Goal: Task Accomplishment & Management: Use online tool/utility

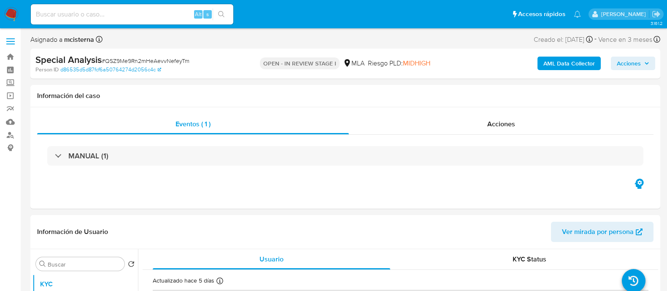
select select "10"
click at [184, 11] on input at bounding box center [132, 14] width 202 height 11
paste input "QSZ9Me9Rn2mHeAevvNefeyTm"
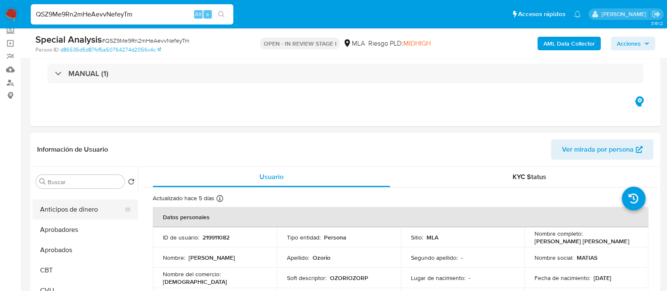
scroll to position [158, 0]
click at [100, 205] on button "Restricciones Nuevo Mundo" at bounding box center [81, 205] width 99 height 20
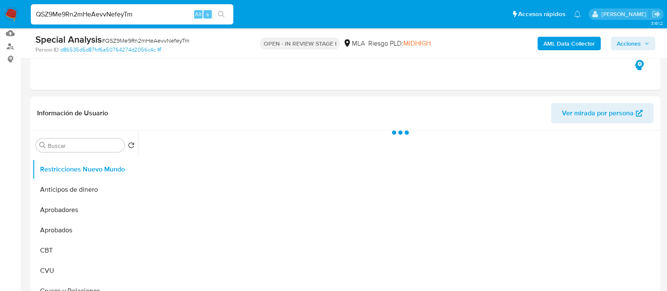
scroll to position [105, 0]
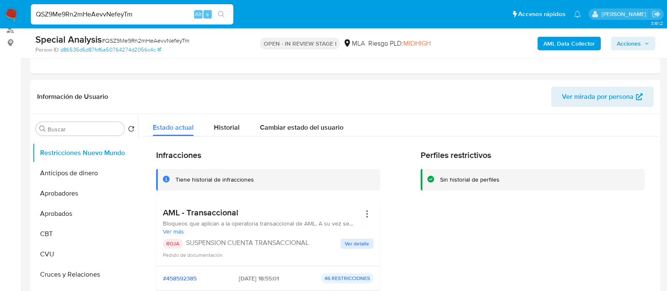
click at [130, 16] on input "QSZ9Me9Rn2mHeAevvNefeyTm" at bounding box center [132, 14] width 202 height 11
paste input "3zandsZ6kQAm1ppDvt2zzO6t"
type input "3zandsZ6kQAm1ppDvt2zzO6t"
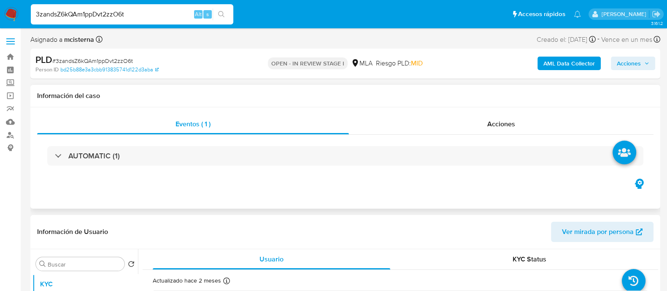
select select "10"
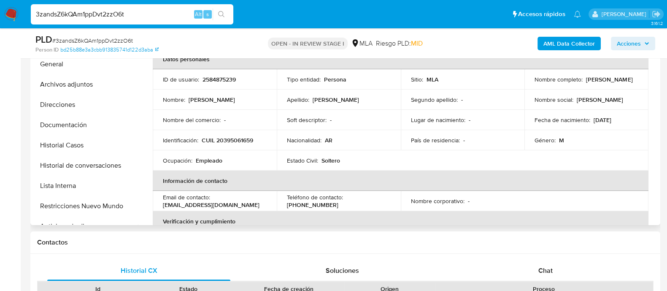
scroll to position [210, 0]
click at [101, 207] on button "Restricciones Nuevo Mundo" at bounding box center [81, 205] width 99 height 20
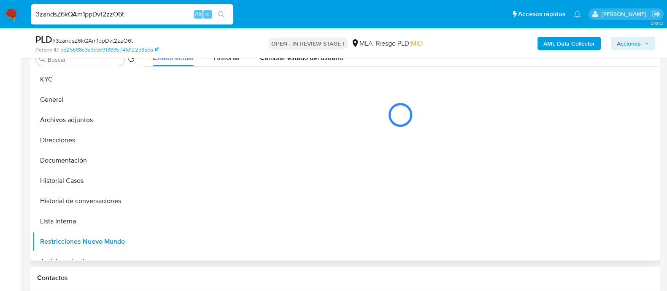
scroll to position [158, 0]
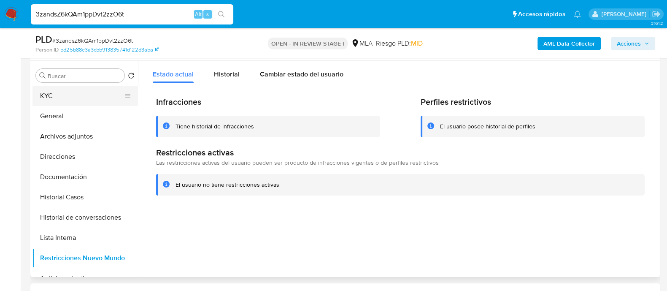
click at [101, 88] on button "KYC" at bounding box center [81, 96] width 99 height 20
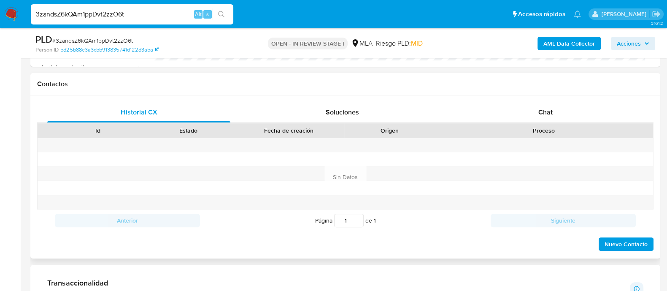
scroll to position [369, 0]
click at [538, 119] on div "Historial CX Soluciones Chat Id Estado Fecha de creación Origen Proceso Anterio…" at bounding box center [345, 176] width 616 height 149
click at [530, 117] on div "Chat" at bounding box center [545, 112] width 183 height 20
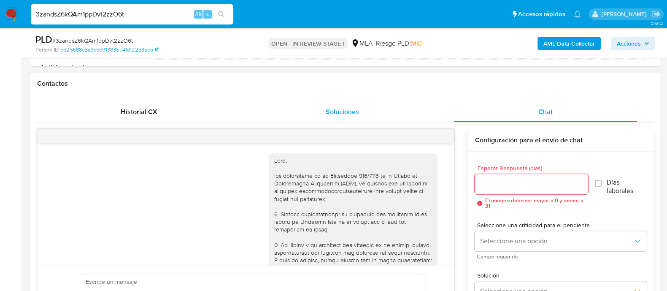
scroll to position [541, 0]
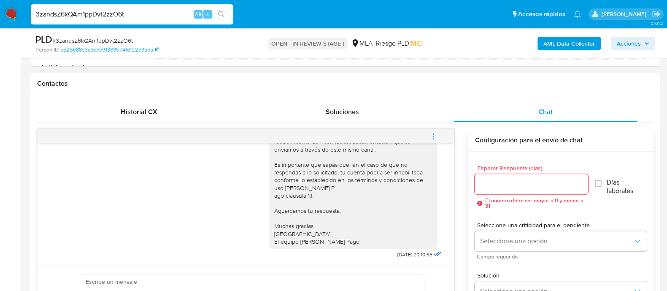
click at [430, 135] on icon "menu-action" at bounding box center [433, 136] width 8 height 8
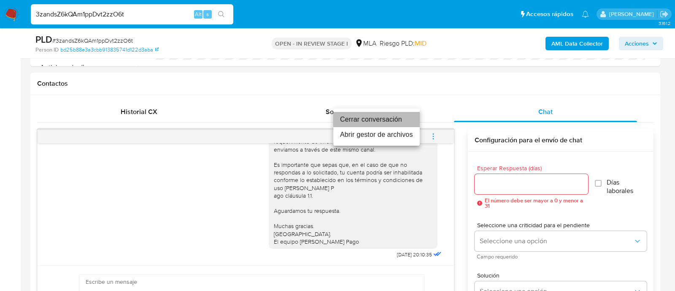
click at [387, 120] on li "Cerrar conversación" at bounding box center [376, 119] width 86 height 15
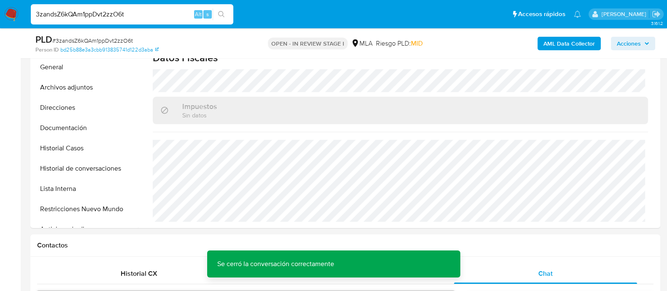
scroll to position [129, 0]
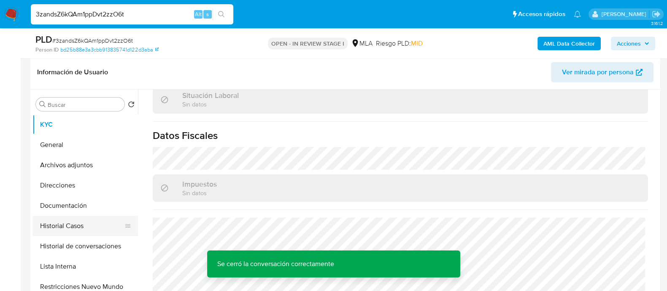
click at [60, 226] on button "Historial Casos" at bounding box center [81, 225] width 99 height 20
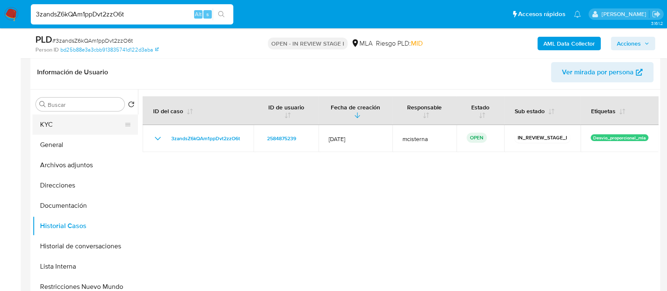
click at [67, 121] on button "KYC" at bounding box center [81, 124] width 99 height 20
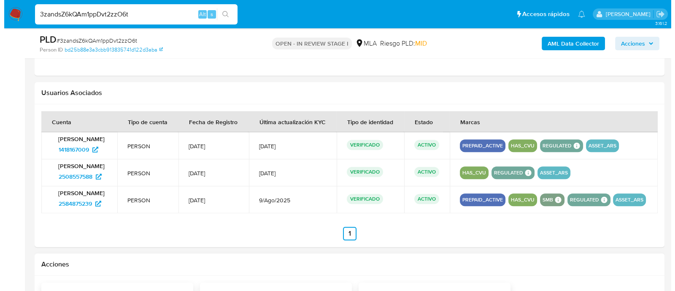
scroll to position [1342, 0]
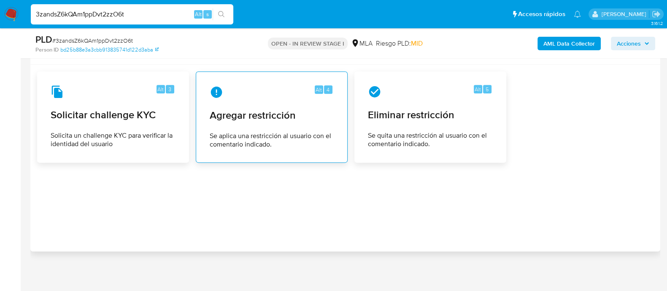
click at [256, 117] on span "Agregar restricción" at bounding box center [272, 115] width 124 height 13
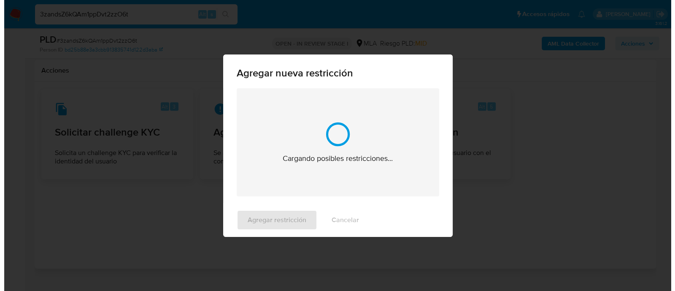
scroll to position [454, 0]
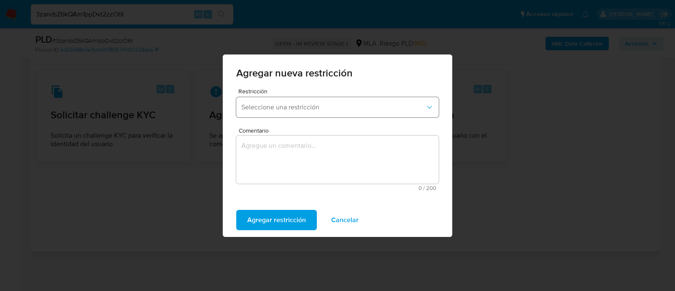
click at [266, 115] on button "Seleccione una restricción" at bounding box center [337, 107] width 202 height 20
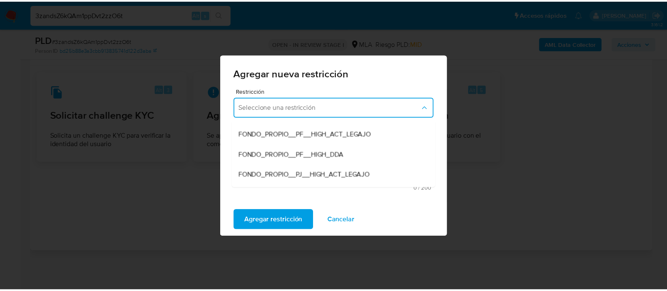
scroll to position [105, 0]
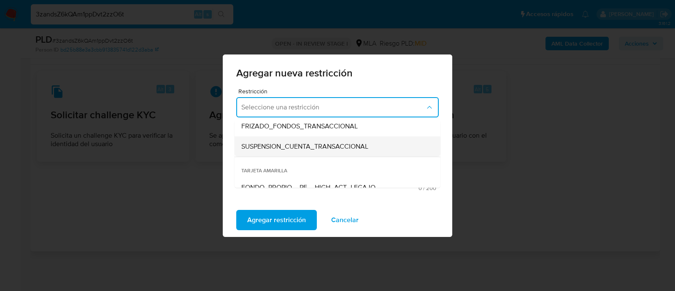
click at [313, 151] on span "SUSPENSION_CUENTA_TRANSACCIONAL" at bounding box center [304, 146] width 127 height 8
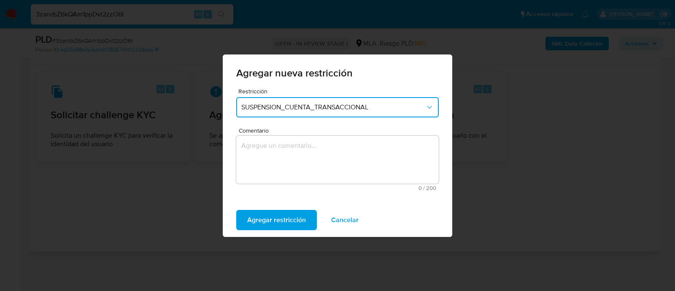
click at [346, 158] on textarea "Comentario" at bounding box center [337, 159] width 202 height 48
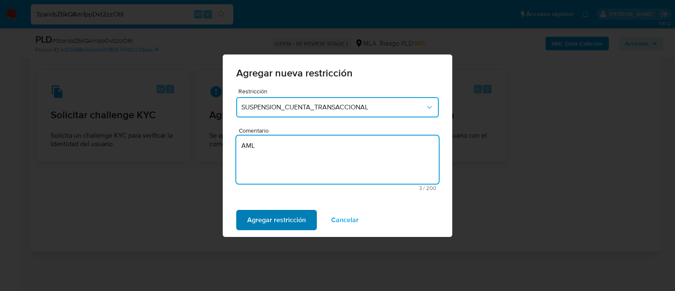
type textarea "AML"
click at [260, 213] on span "Agregar restricción" at bounding box center [276, 219] width 59 height 19
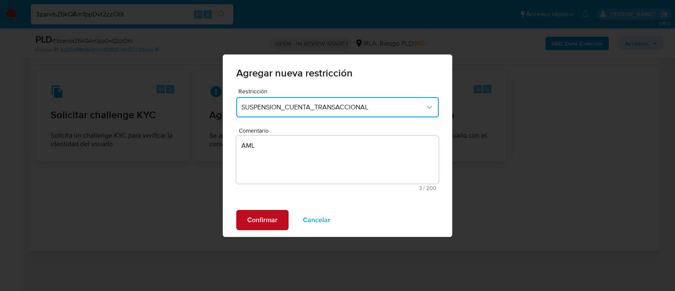
click at [260, 213] on span "Confirmar" at bounding box center [262, 219] width 30 height 19
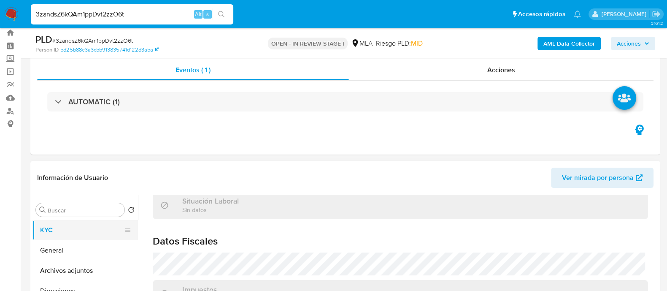
scroll to position [77, 0]
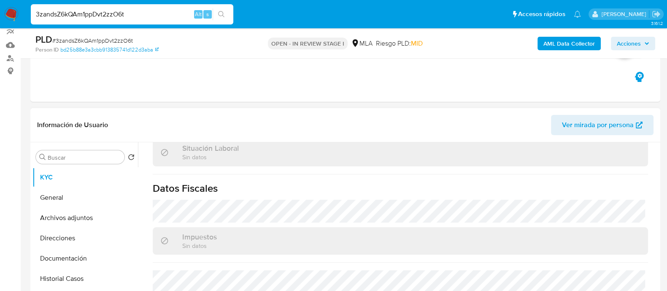
click at [98, 220] on button "Archivos adjuntos" at bounding box center [84, 217] width 105 height 20
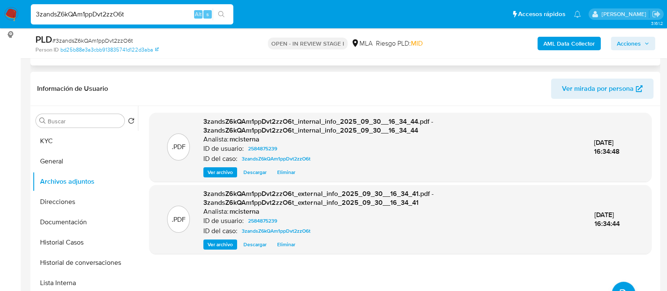
scroll to position [129, 0]
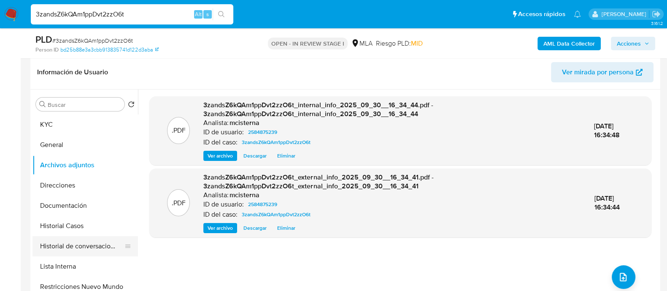
click at [108, 248] on button "Historial de conversaciones" at bounding box center [81, 246] width 99 height 20
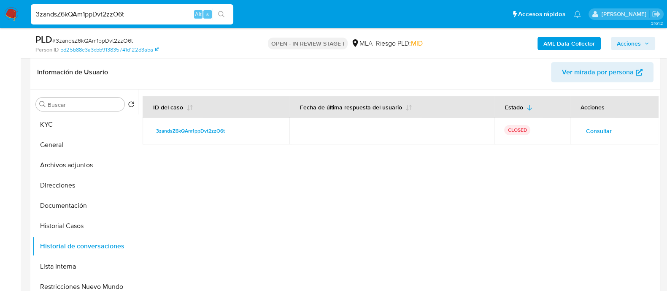
drag, startPoint x: 107, startPoint y: 167, endPoint x: 189, endPoint y: 158, distance: 82.7
click at [107, 167] on button "Archivos adjuntos" at bounding box center [84, 165] width 105 height 20
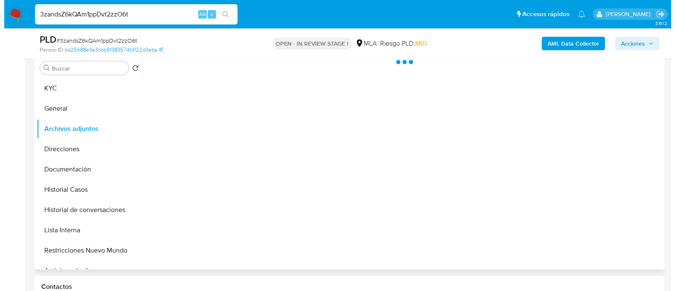
scroll to position [182, 0]
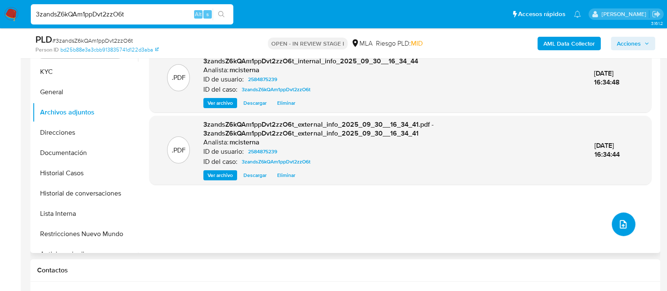
click at [622, 219] on icon "upload-file" at bounding box center [623, 224] width 10 height 10
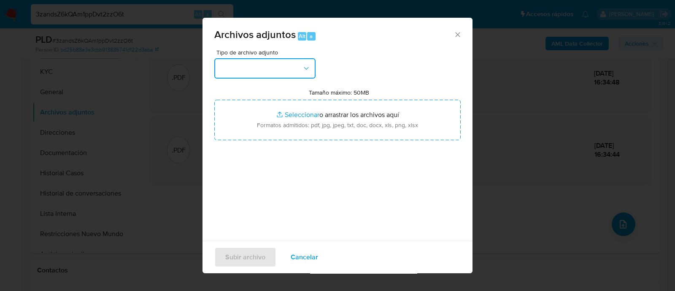
click at [278, 59] on button "button" at bounding box center [264, 68] width 101 height 20
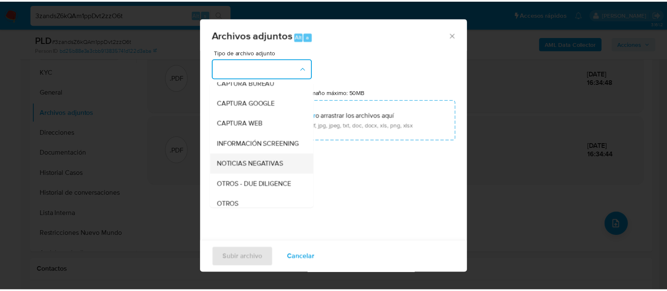
scroll to position [105, 0]
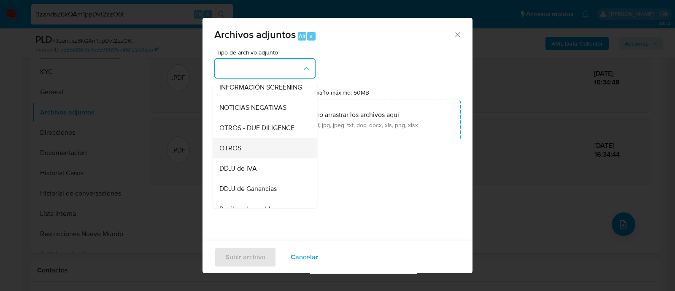
click at [257, 157] on div "OTROS" at bounding box center [262, 148] width 86 height 20
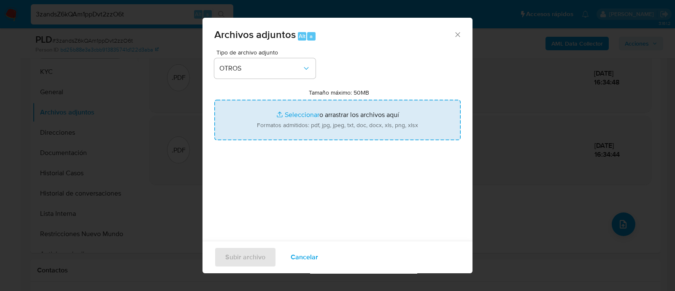
type input "C:\fakepath\Caselog 3zandsZ6kQAm1ppDvt2zzO6t_2025_09_17_20_38_26.docx"
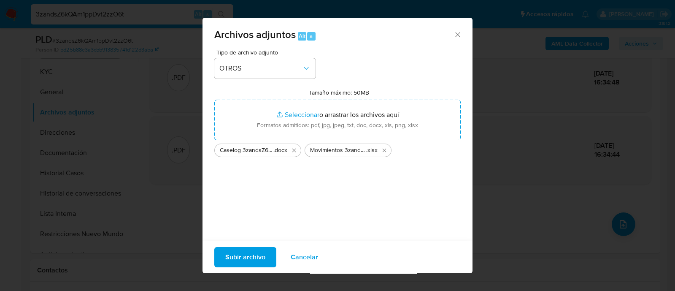
click at [245, 259] on span "Subir archivo" at bounding box center [245, 257] width 40 height 19
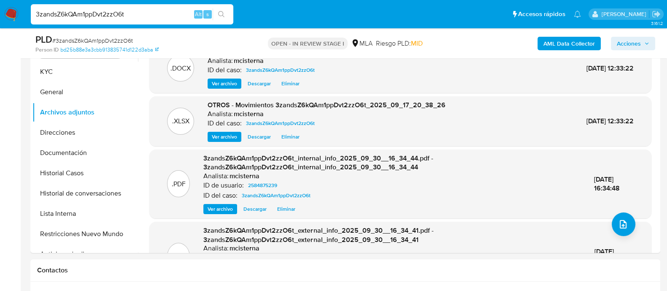
drag, startPoint x: 634, startPoint y: 37, endPoint x: 627, endPoint y: 38, distance: 7.3
click at [632, 37] on span "Acciones" at bounding box center [628, 43] width 24 height 13
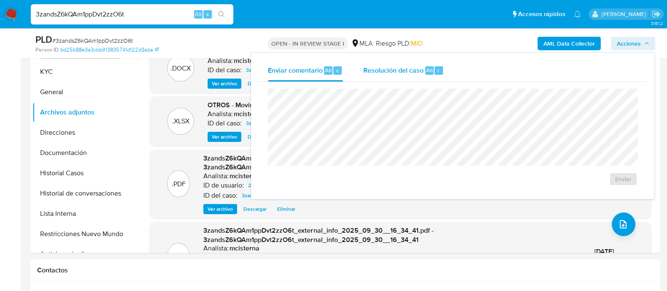
click at [422, 61] on div "Resolución del caso Alt r" at bounding box center [403, 70] width 81 height 22
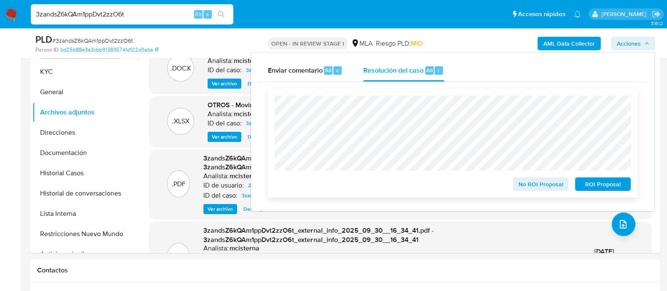
click at [598, 182] on span "ROI Proposal" at bounding box center [603, 184] width 44 height 12
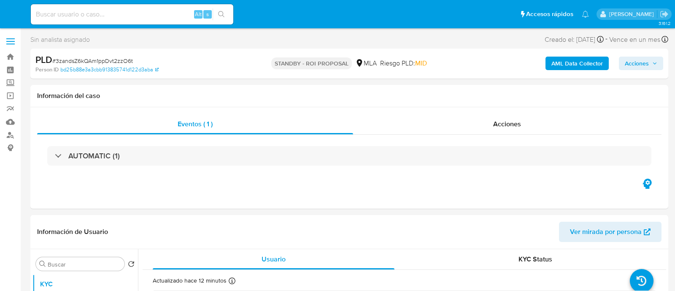
select select "10"
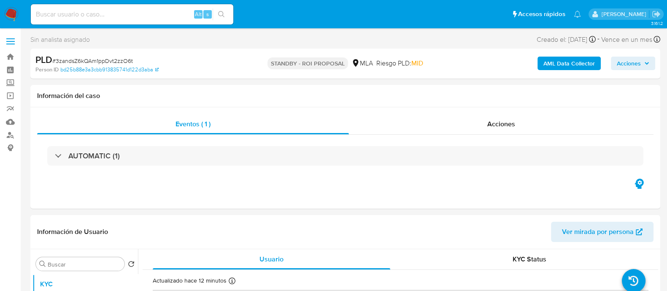
click at [131, 14] on input at bounding box center [132, 14] width 202 height 11
paste input "2594863852"
type input "2594863852"
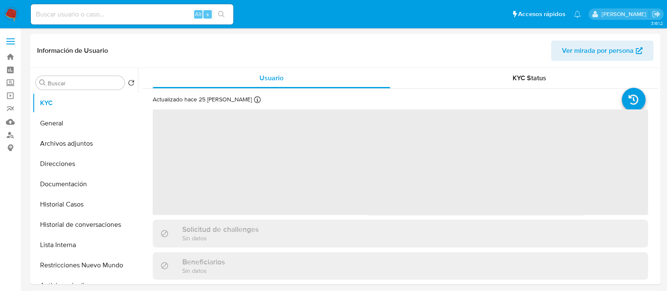
select select "10"
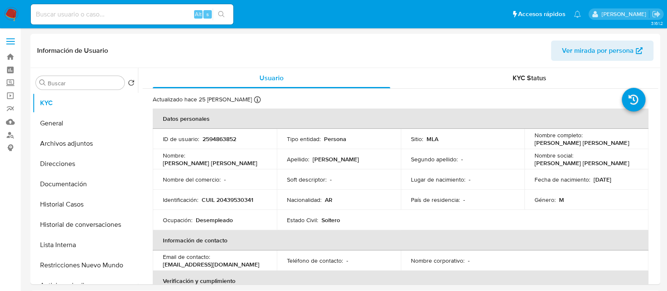
click at [146, 18] on input at bounding box center [132, 14] width 202 height 11
paste input "nv5bcIfIHQX2D1YygeRK3EQ3"
type input "nv5bcIfIHQX2D1YygeRK3EQ3"
click at [215, 16] on button "search-icon" at bounding box center [221, 14] width 17 height 12
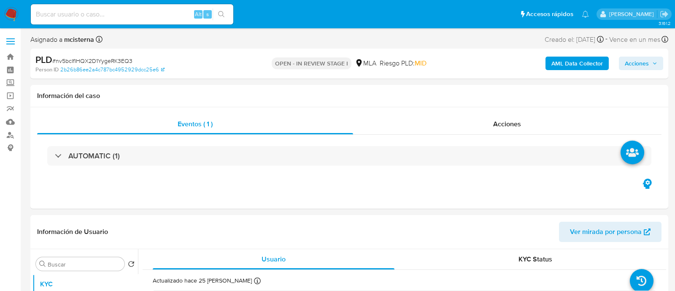
select select "10"
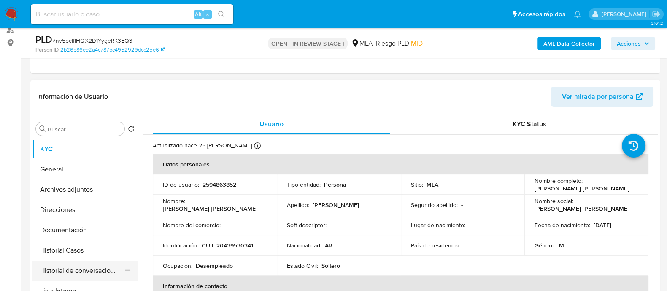
click at [114, 275] on button "Historial de conversaciones" at bounding box center [81, 270] width 99 height 20
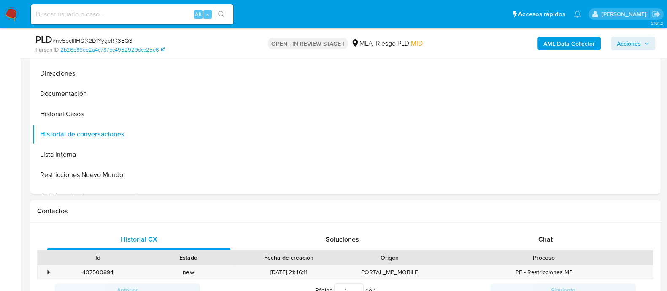
scroll to position [316, 0]
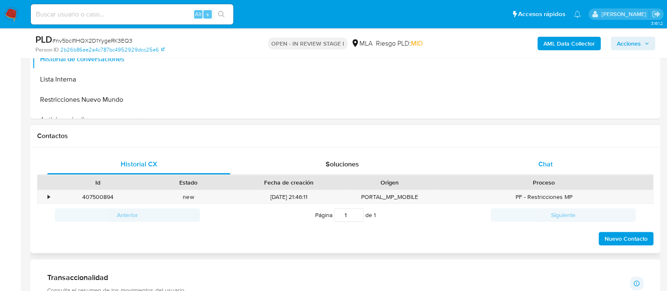
click at [537, 174] on div "Chat" at bounding box center [545, 164] width 183 height 20
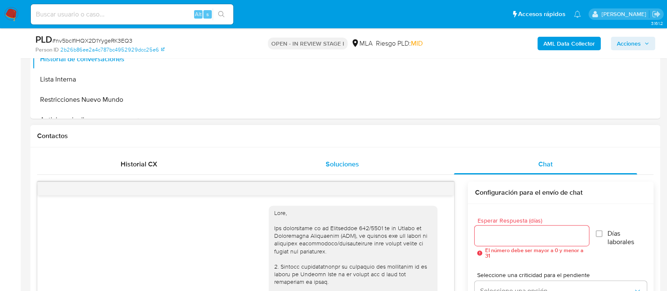
scroll to position [541, 0]
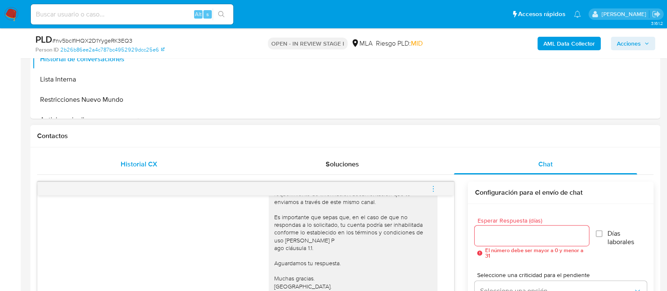
click at [139, 167] on span "Historial CX" at bounding box center [139, 164] width 37 height 10
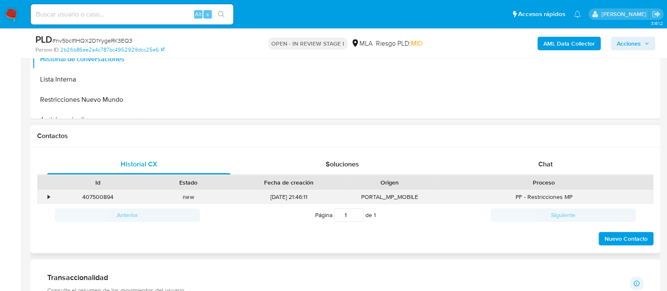
click at [49, 195] on div "•" at bounding box center [49, 197] width 2 height 8
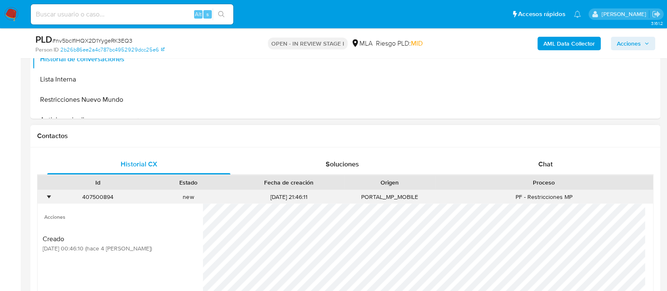
click at [49, 195] on div "•" at bounding box center [49, 197] width 2 height 8
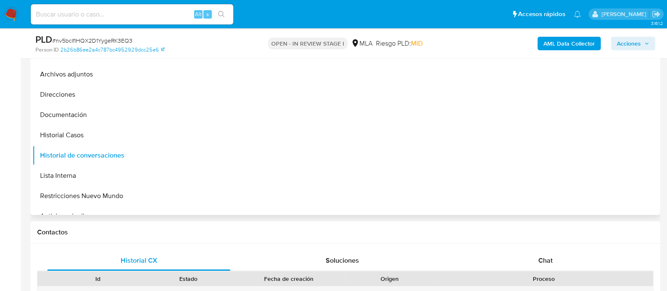
scroll to position [105, 0]
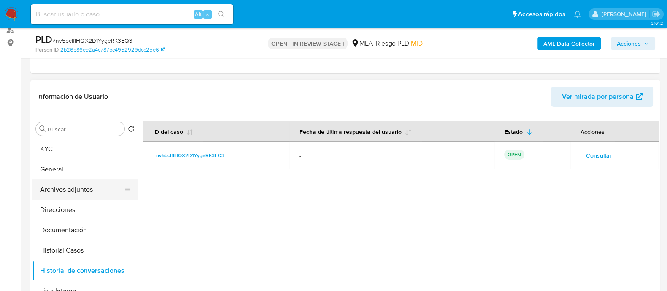
click at [89, 194] on button "Archivos adjuntos" at bounding box center [81, 189] width 99 height 20
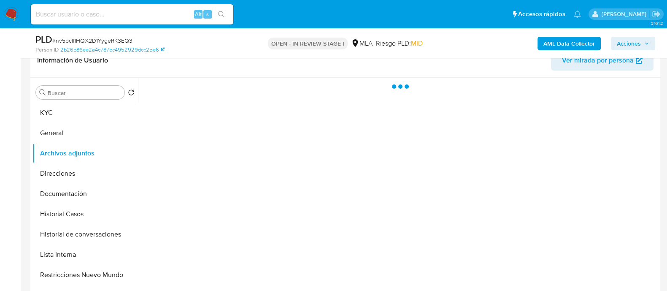
scroll to position [158, 0]
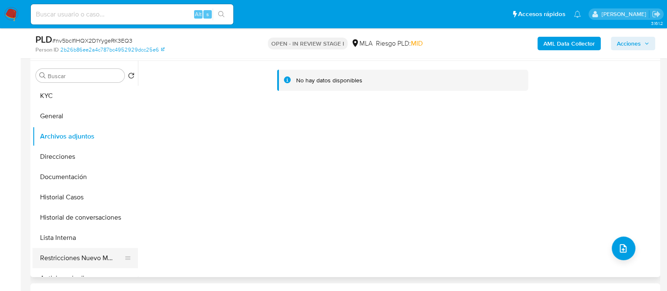
click at [118, 266] on button "Restricciones Nuevo Mundo" at bounding box center [81, 258] width 99 height 20
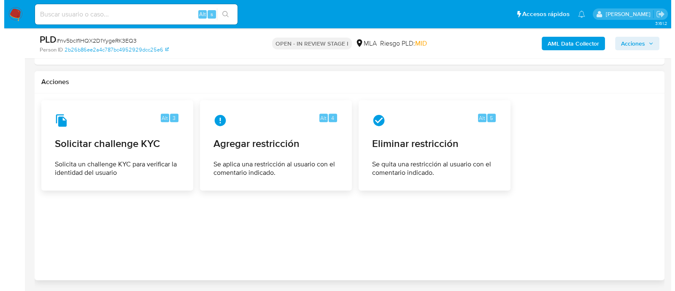
scroll to position [1295, 0]
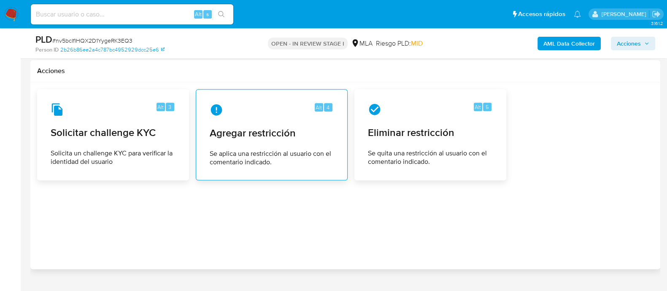
click at [257, 126] on span "Agregar restricción" at bounding box center [272, 132] width 124 height 13
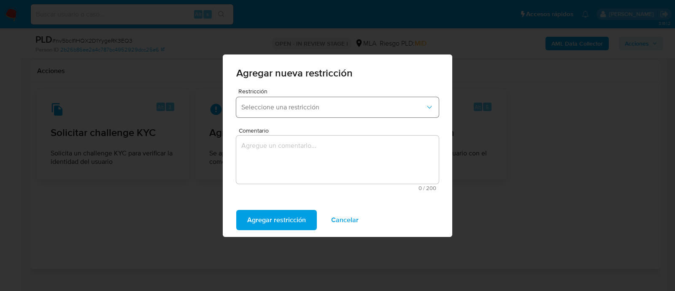
click at [261, 101] on button "Seleccione una restricción" at bounding box center [337, 107] width 202 height 20
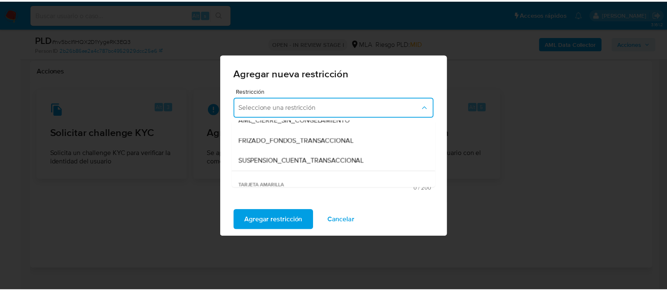
scroll to position [105, 0]
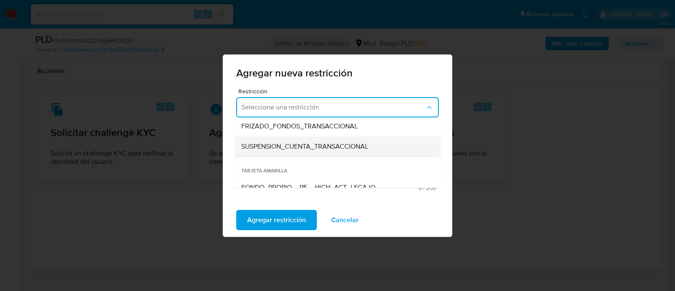
click at [285, 148] on span "SUSPENSION_CUENTA_TRANSACCIONAL" at bounding box center [304, 146] width 127 height 8
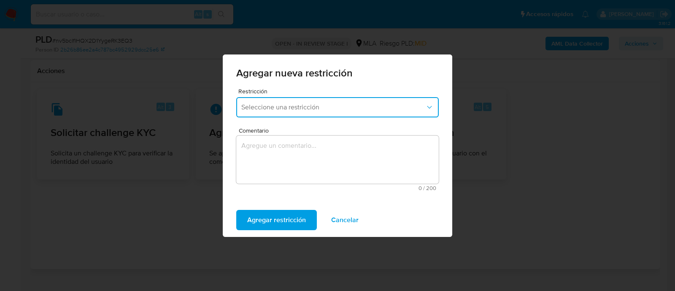
click at [354, 151] on textarea "Comentario" at bounding box center [337, 159] width 202 height 48
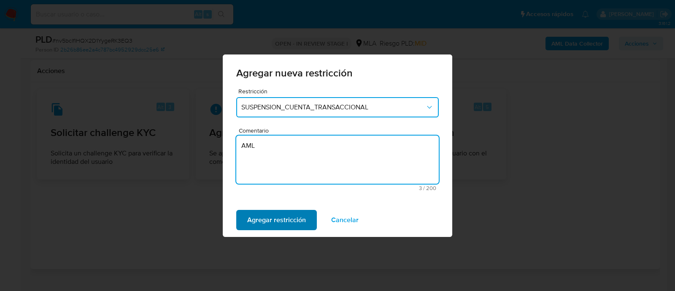
type textarea "AML"
click at [271, 213] on span "Agregar restricción" at bounding box center [276, 219] width 59 height 19
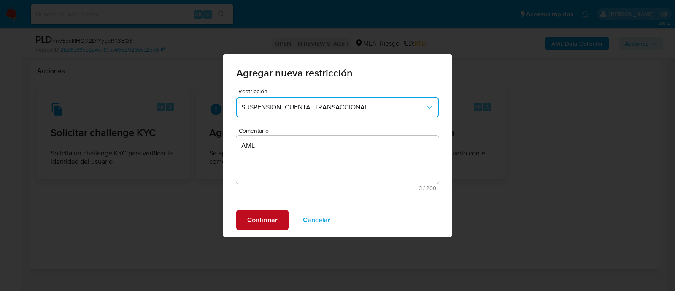
click at [239, 220] on button "Confirmar" at bounding box center [262, 220] width 52 height 20
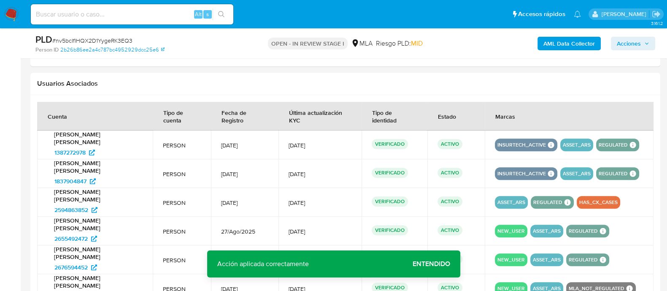
scroll to position [979, 0]
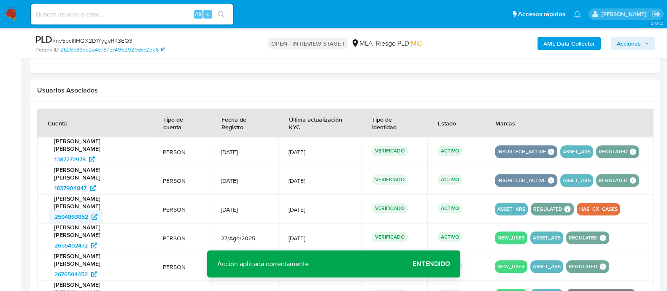
drag, startPoint x: 46, startPoint y: 199, endPoint x: 89, endPoint y: 199, distance: 43.0
click at [89, 199] on td "Juan Enrique Rivero Carpio 2594863852" at bounding box center [95, 208] width 116 height 29
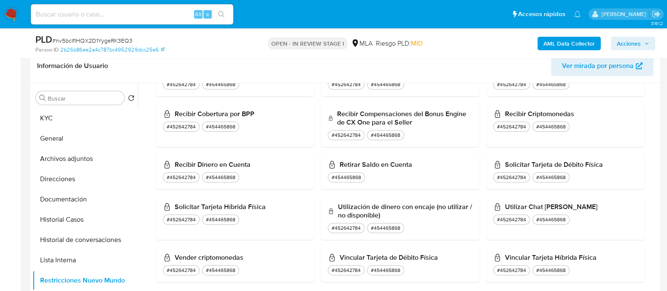
scroll to position [83, 0]
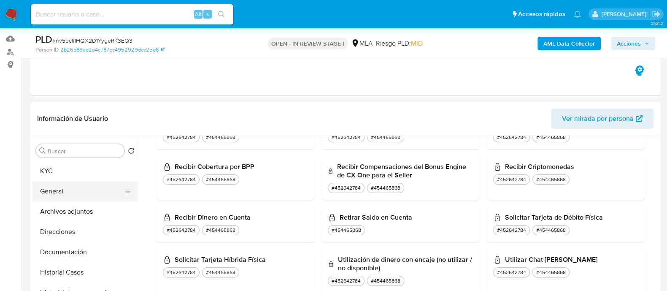
click at [84, 197] on button "General" at bounding box center [81, 191] width 99 height 20
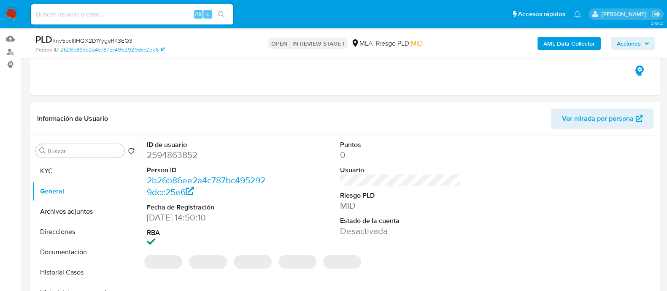
click at [180, 157] on dd "2594863852" at bounding box center [207, 155] width 121 height 12
copy dd "2594863852"
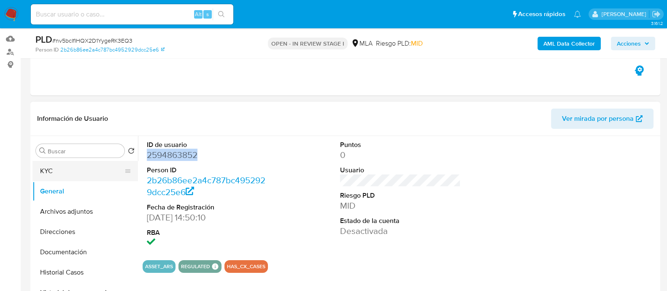
click at [105, 169] on button "KYC" at bounding box center [81, 171] width 99 height 20
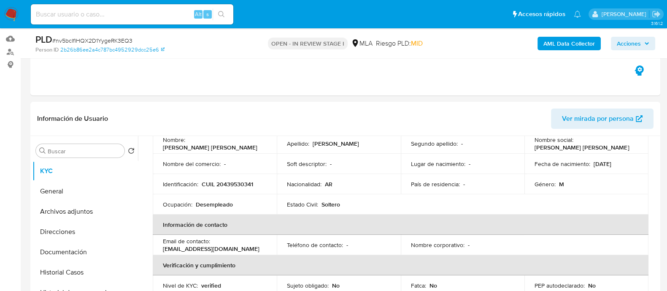
scroll to position [105, 0]
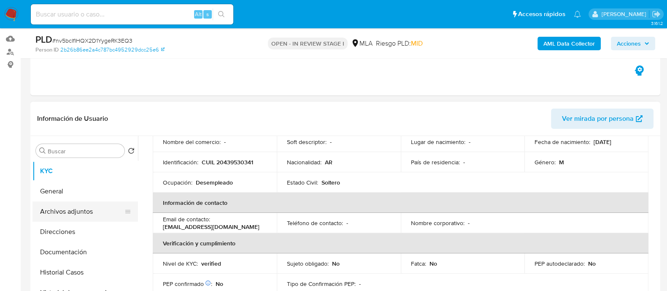
click at [62, 214] on button "Archivos adjuntos" at bounding box center [81, 211] width 99 height 20
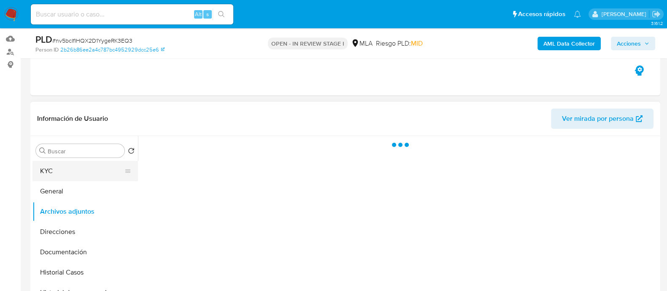
scroll to position [0, 0]
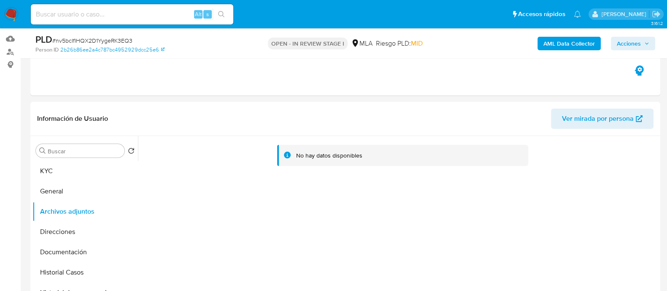
click at [579, 42] on b "AML Data Collector" at bounding box center [568, 43] width 51 height 13
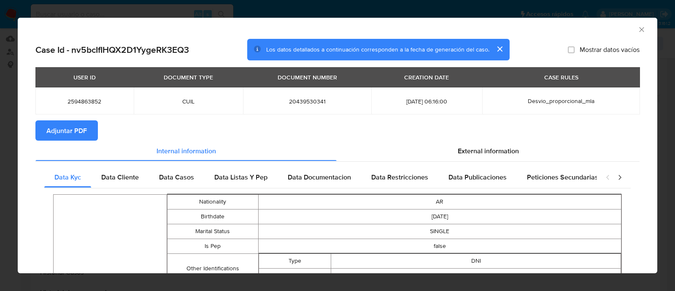
click at [77, 127] on span "Adjuntar PDF" at bounding box center [66, 130] width 40 height 19
click at [639, 28] on icon "Cerrar ventana" at bounding box center [641, 29] width 5 height 5
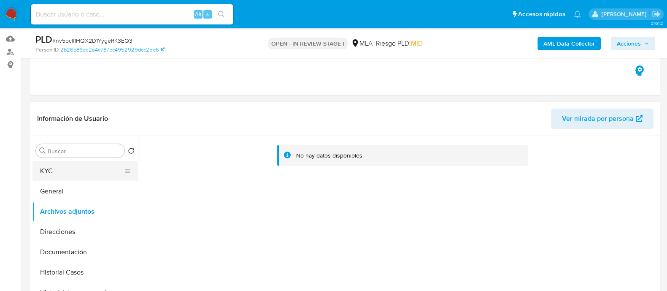
click at [102, 161] on button "KYC" at bounding box center [81, 171] width 99 height 20
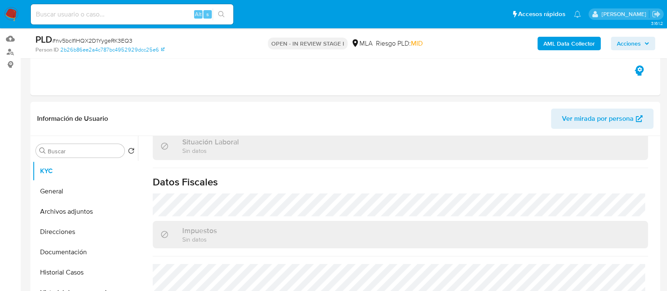
scroll to position [347, 0]
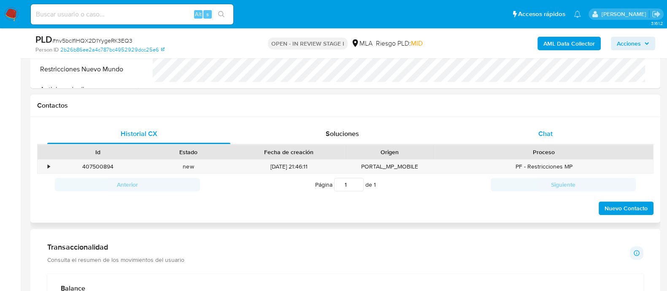
click at [525, 136] on div "Chat" at bounding box center [545, 134] width 183 height 20
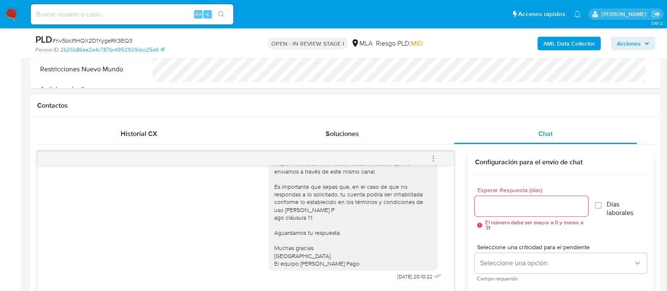
click at [438, 158] on button "menu-action" at bounding box center [433, 158] width 28 height 20
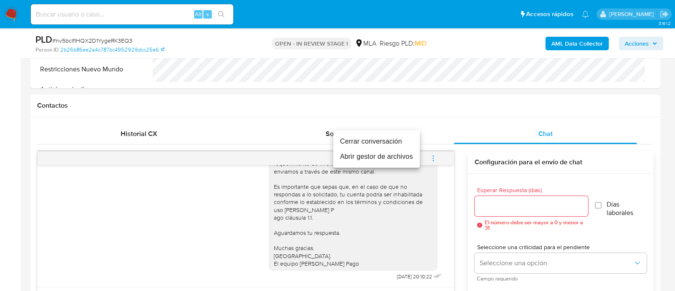
click at [372, 140] on li "Cerrar conversación" at bounding box center [376, 141] width 86 height 15
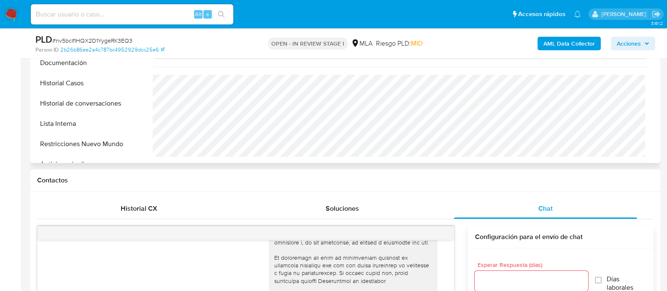
scroll to position [136, 0]
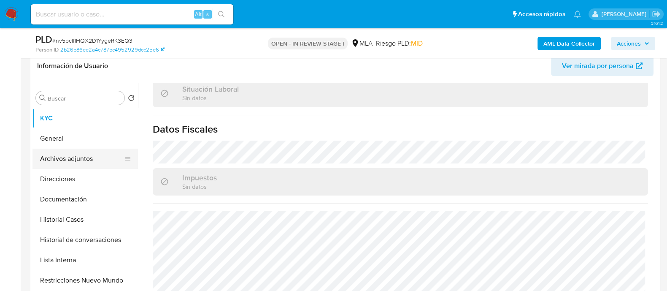
click at [94, 157] on button "Archivos adjuntos" at bounding box center [81, 158] width 99 height 20
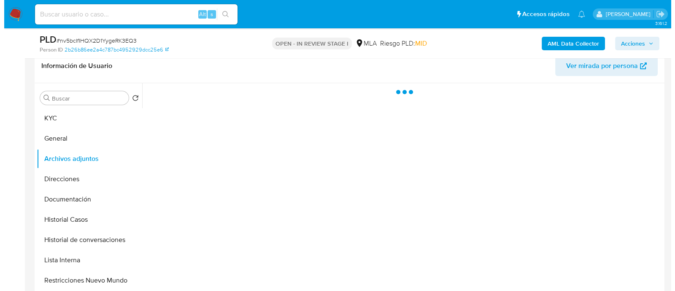
scroll to position [0, 0]
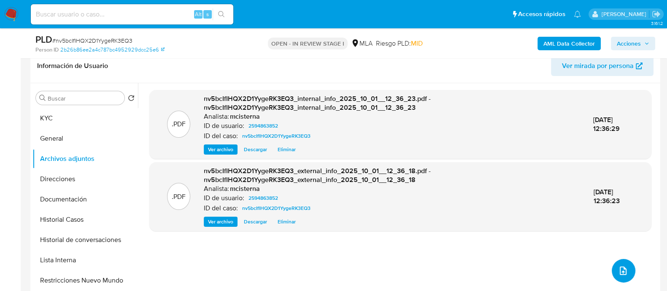
click at [625, 273] on button "upload-file" at bounding box center [623, 270] width 24 height 24
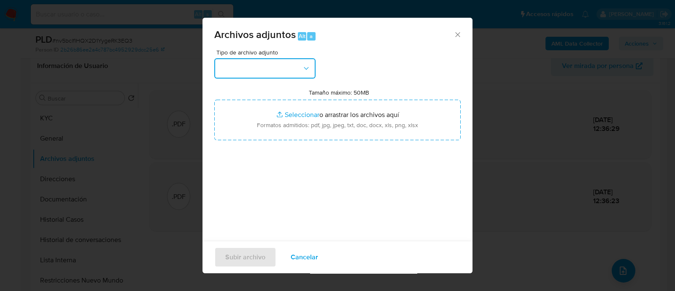
click at [271, 73] on button "button" at bounding box center [264, 68] width 101 height 20
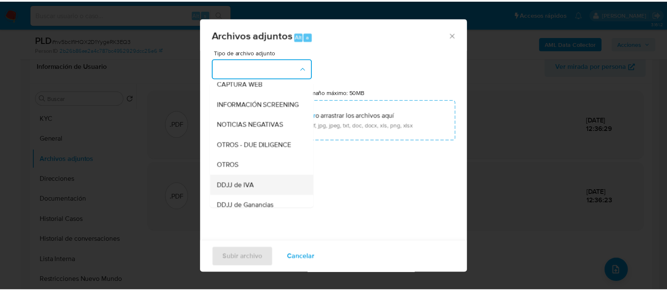
scroll to position [105, 0]
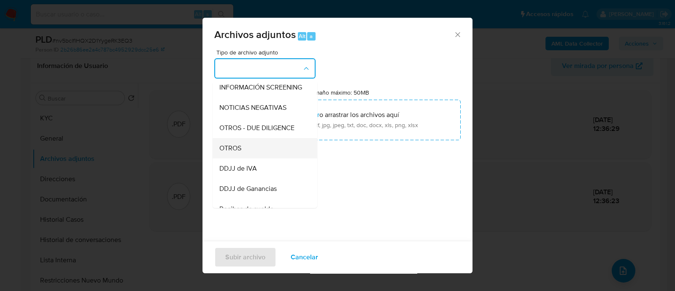
click at [245, 157] on div "OTROS" at bounding box center [262, 148] width 86 height 20
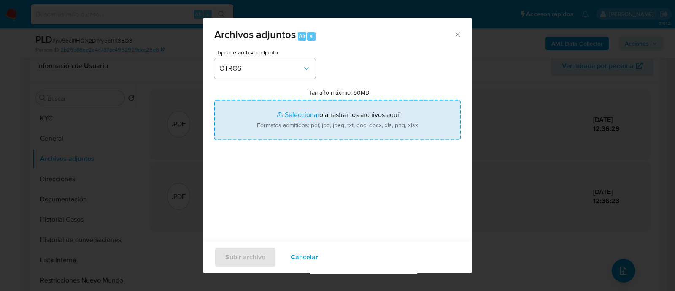
type input "C:\fakepath\Caselog nv5bcIfIHQX2D1YygeRK3EQ3_2025_09_17_22_14_35.docx"
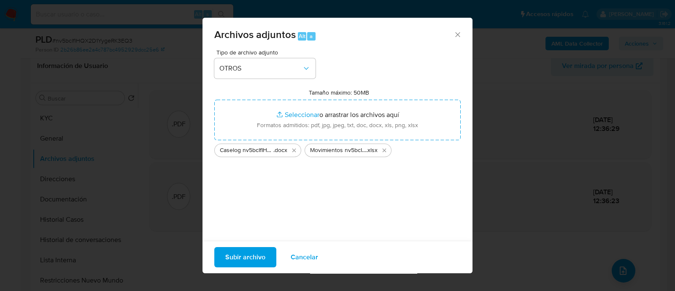
click at [245, 262] on span "Subir archivo" at bounding box center [245, 257] width 40 height 19
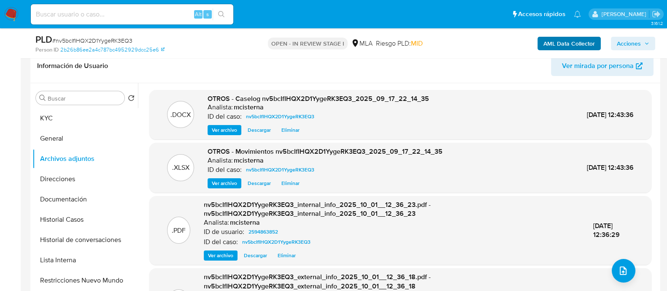
drag, startPoint x: 637, startPoint y: 42, endPoint x: 568, endPoint y: 47, distance: 68.5
click at [637, 42] on span "Acciones" at bounding box center [628, 43] width 24 height 13
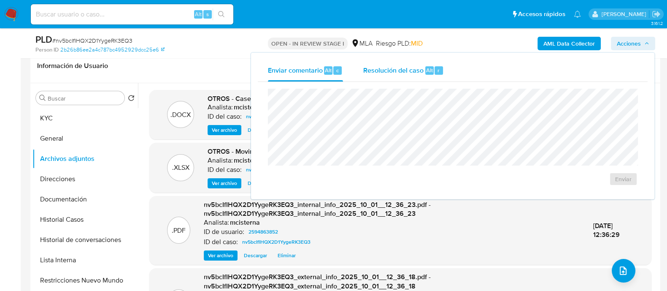
click at [420, 78] on div "Resolución del caso Alt r" at bounding box center [403, 70] width 81 height 22
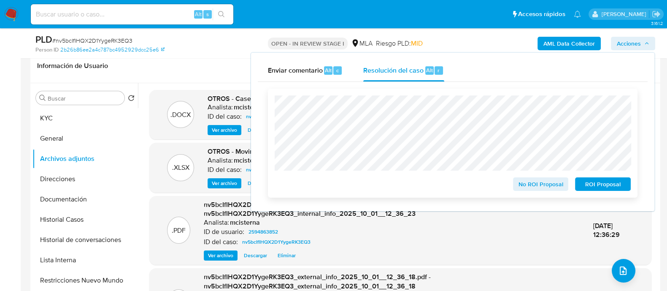
click at [585, 193] on div "No ROI Proposal ROI Proposal" at bounding box center [452, 143] width 369 height 109
click at [586, 190] on span "ROI Proposal" at bounding box center [603, 184] width 44 height 12
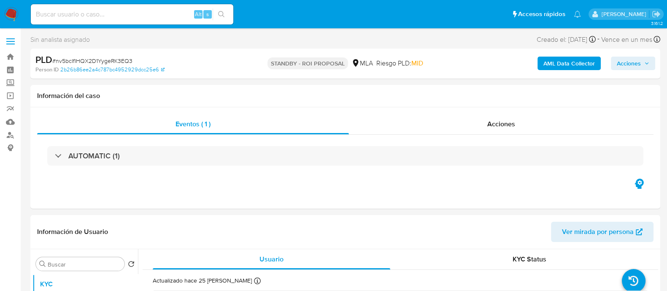
select select "10"
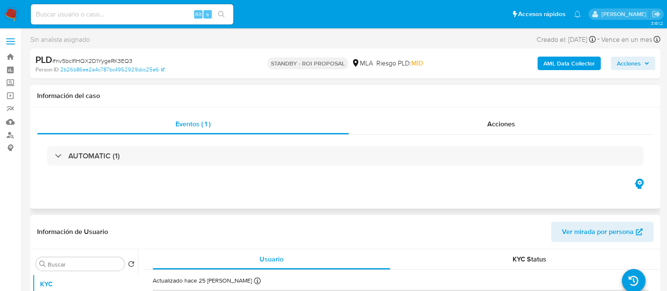
click at [426, 108] on div "Eventos ( 1 ) Acciones AUTOMATIC (1)" at bounding box center [345, 157] width 630 height 101
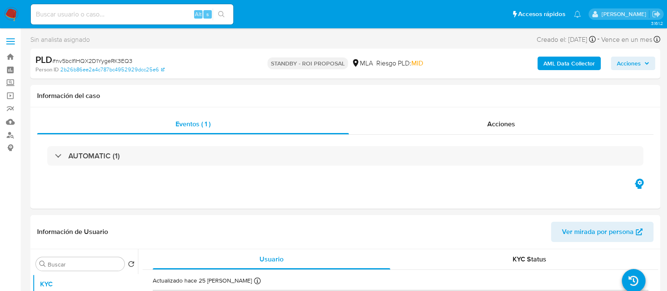
click at [148, 19] on input at bounding box center [132, 14] width 202 height 11
paste input "FGAS9eRUMXlghN9Vps8V5tYa"
type input "FGAS9eRUMXlghN9Vps8V5tYa"
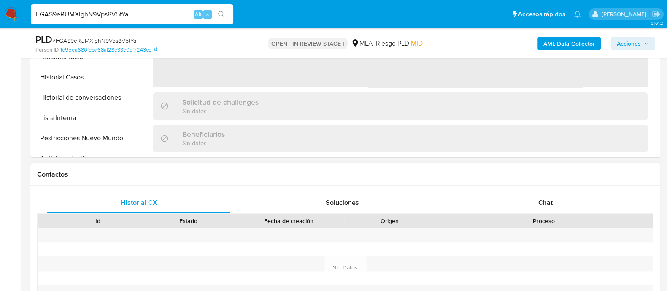
scroll to position [316, 0]
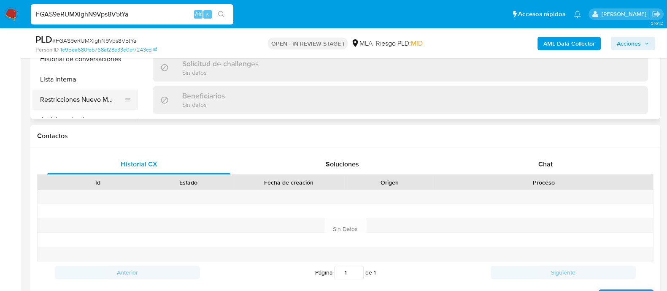
click at [78, 98] on button "Restricciones Nuevo Mundo" at bounding box center [81, 99] width 99 height 20
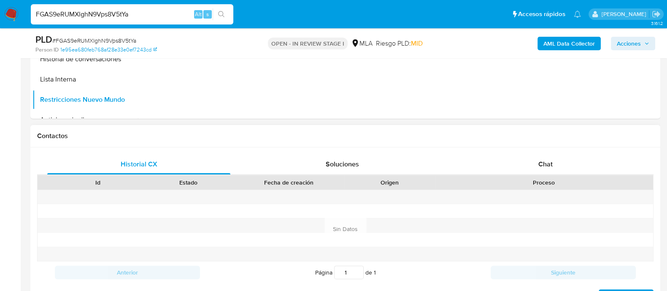
select select "10"
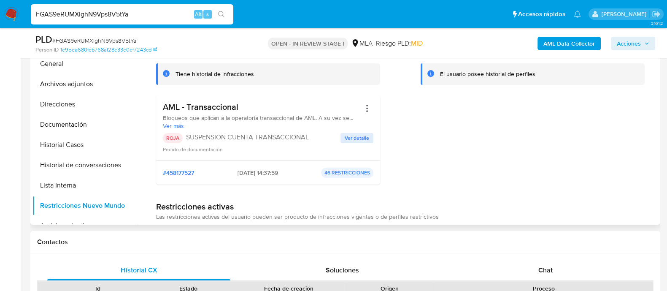
scroll to position [105, 0]
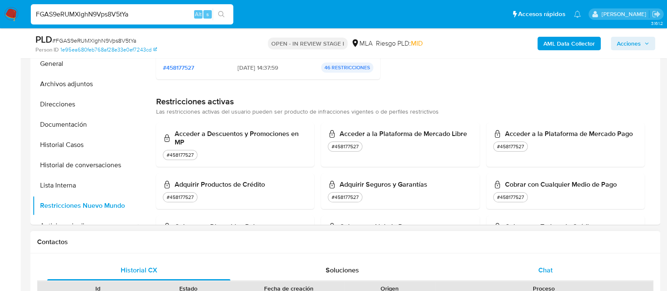
click at [546, 263] on div "Chat" at bounding box center [545, 270] width 183 height 20
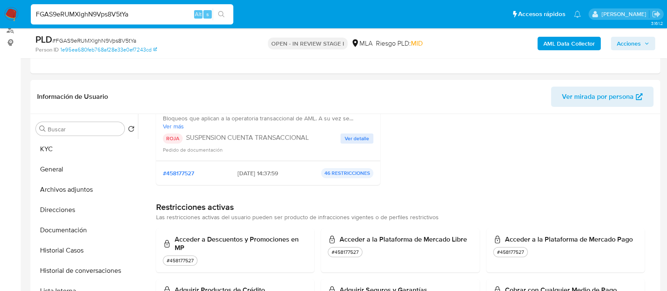
click at [549, 44] on b "AML Data Collector" at bounding box center [568, 43] width 51 height 13
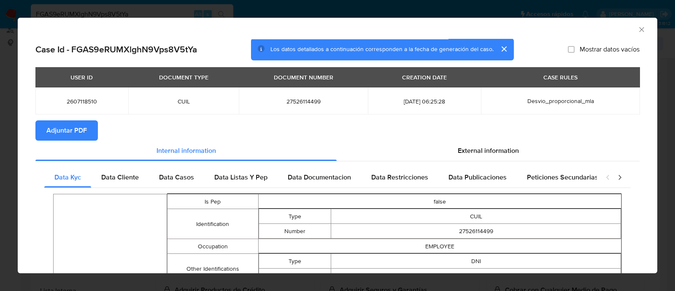
click at [75, 126] on span "Adjuntar PDF" at bounding box center [66, 130] width 40 height 19
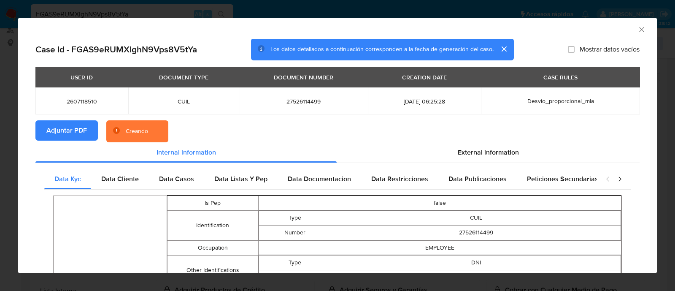
click at [72, 102] on span "2607118510" at bounding box center [82, 101] width 73 height 8
copy span "2607118510"
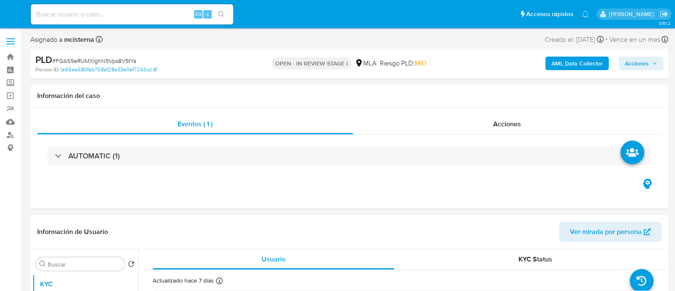
select select "10"
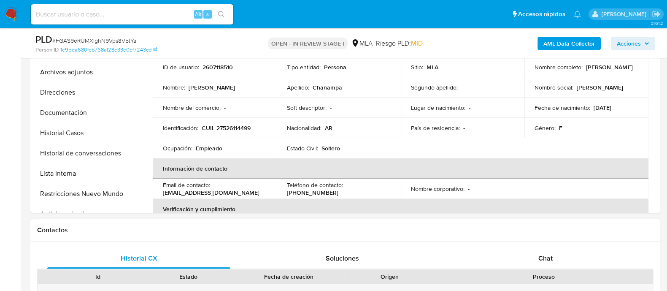
scroll to position [369, 0]
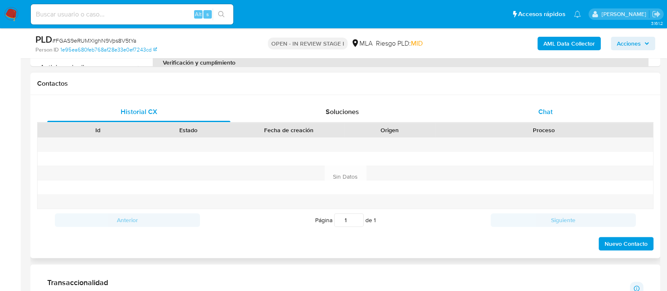
click at [531, 108] on div "Chat" at bounding box center [545, 112] width 183 height 20
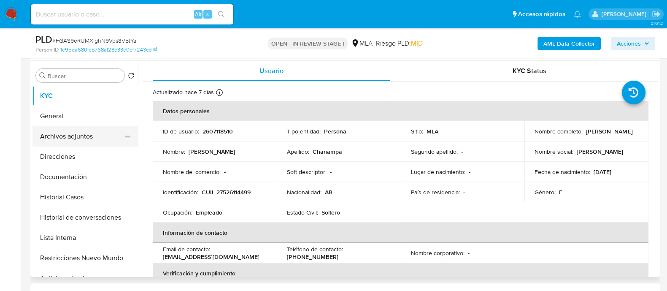
scroll to position [541, 0]
click at [83, 111] on button "General" at bounding box center [81, 116] width 99 height 20
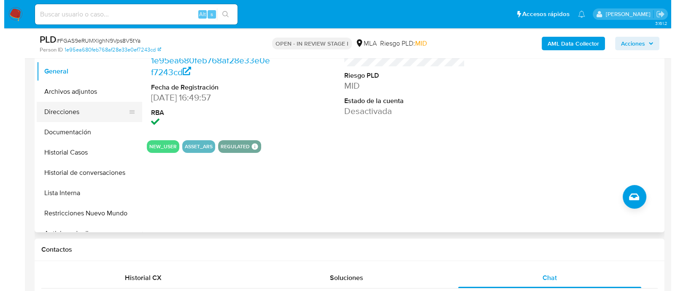
scroll to position [158, 0]
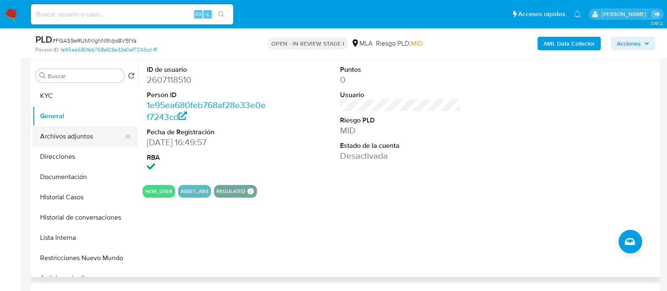
click at [95, 136] on button "Archivos adjuntos" at bounding box center [81, 136] width 99 height 20
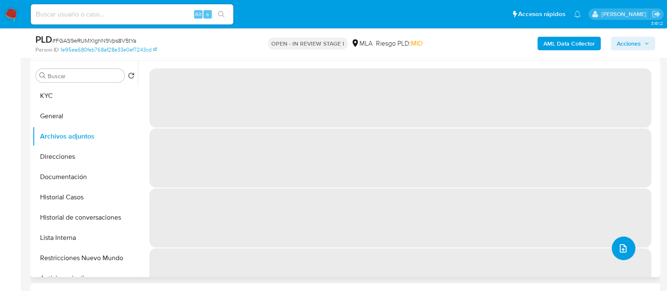
click at [626, 245] on button "upload-file" at bounding box center [623, 248] width 24 height 24
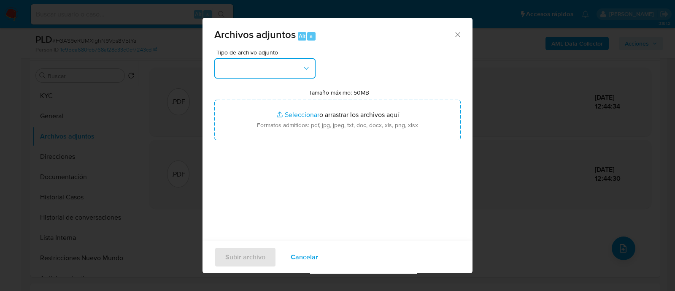
click at [305, 71] on icon "button" at bounding box center [306, 68] width 8 height 8
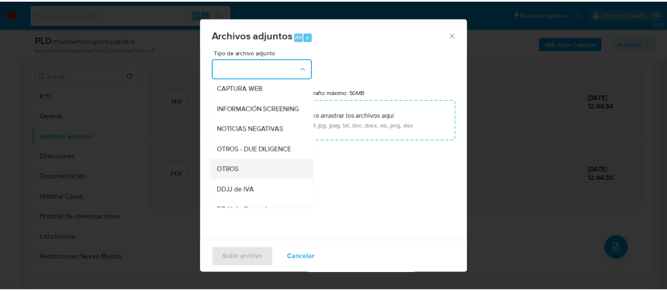
scroll to position [105, 0]
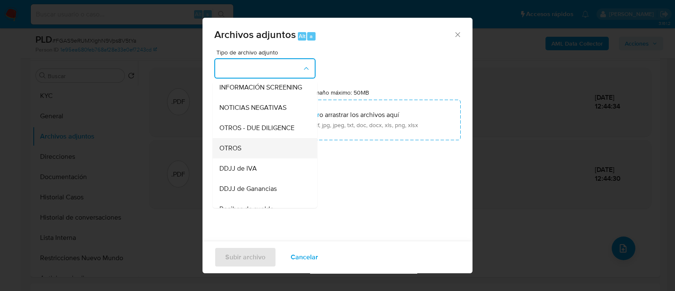
click at [266, 158] on div "OTROS" at bounding box center [262, 148] width 86 height 20
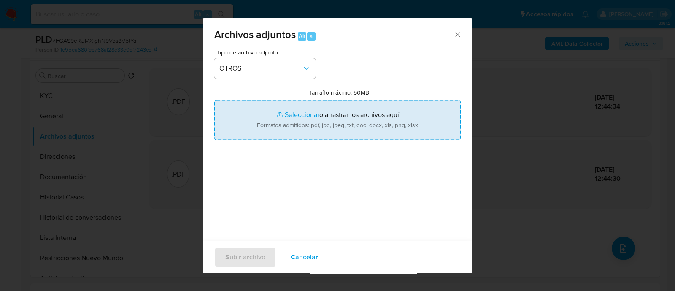
type input "C:\fakepath\Caselog FGAS9eRUMXlghN9Vps8V5tYa_2025_09_18_01_21_33.docx"
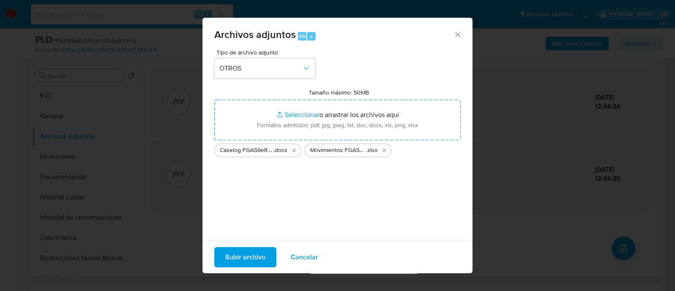
click at [249, 256] on span "Subir archivo" at bounding box center [245, 257] width 40 height 19
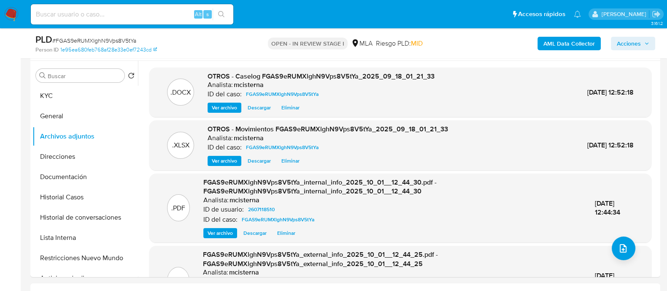
drag, startPoint x: 635, startPoint y: 45, endPoint x: 534, endPoint y: 46, distance: 100.8
click at [635, 45] on span "Acciones" at bounding box center [628, 43] width 24 height 13
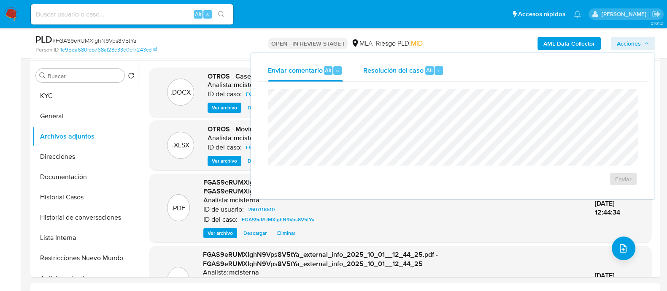
click at [378, 77] on div "Resolución del caso Alt r" at bounding box center [403, 70] width 81 height 22
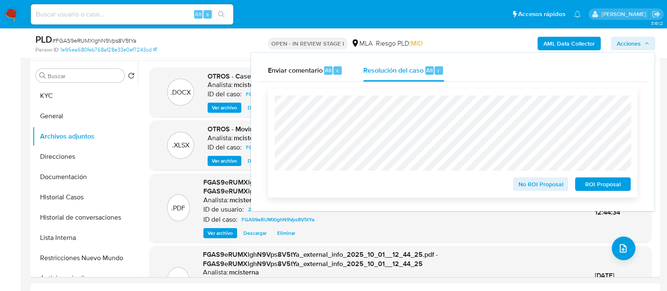
click at [590, 188] on span "ROI Proposal" at bounding box center [603, 184] width 44 height 12
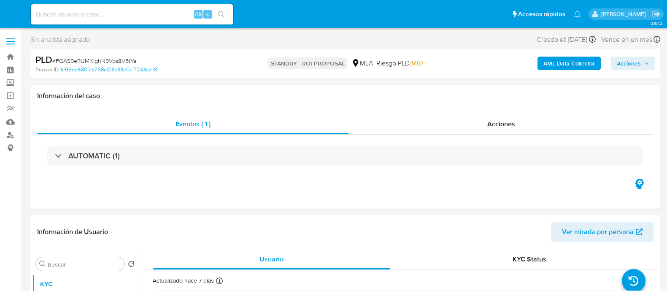
select select "10"
click at [129, 11] on input at bounding box center [132, 14] width 202 height 11
paste input "hO3lLFGa6qo7d5fWqnc9lXBM"
type input "hO3lLFGa6qo7d5fWqnc9lXBM"
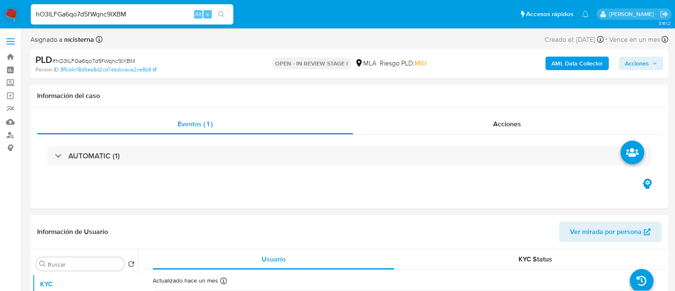
select select "10"
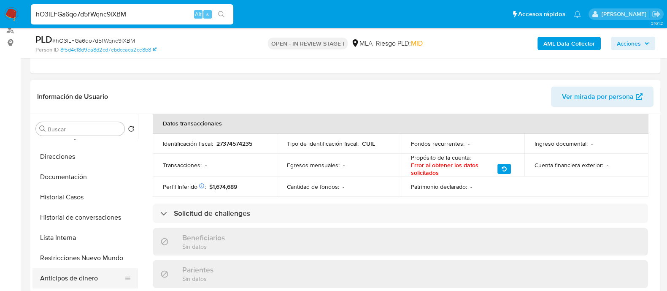
scroll to position [105, 0]
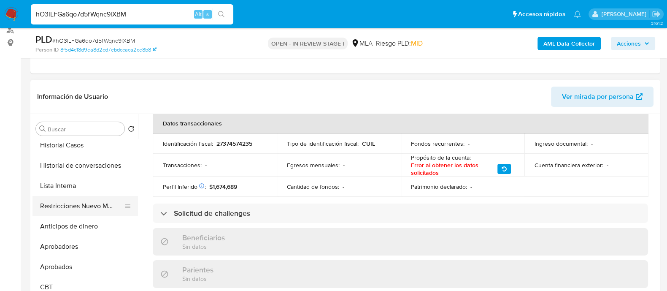
click at [102, 203] on button "Restricciones Nuevo Mundo" at bounding box center [81, 206] width 99 height 20
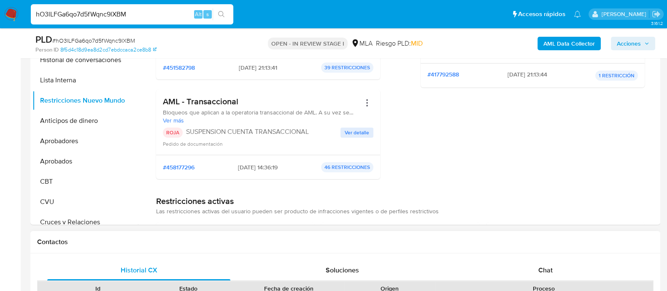
drag, startPoint x: 547, startPoint y: 271, endPoint x: 508, endPoint y: 258, distance: 40.8
click at [546, 271] on span "Chat" at bounding box center [545, 270] width 14 height 10
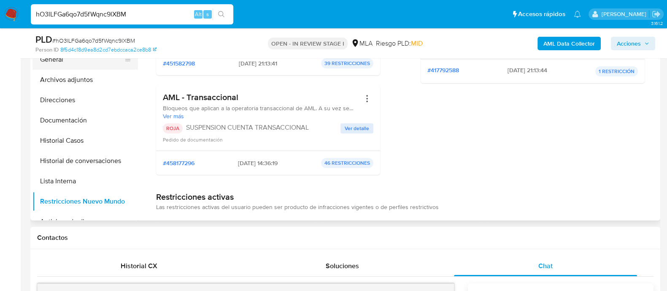
scroll to position [158, 0]
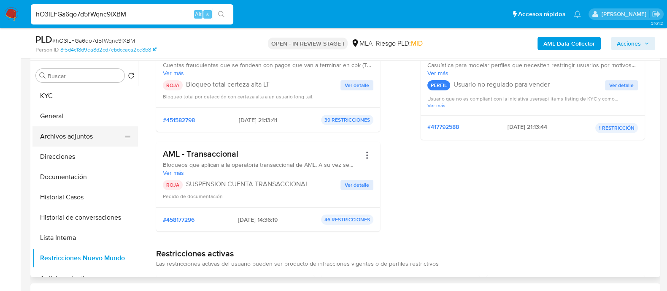
click at [99, 135] on button "Archivos adjuntos" at bounding box center [81, 136] width 99 height 20
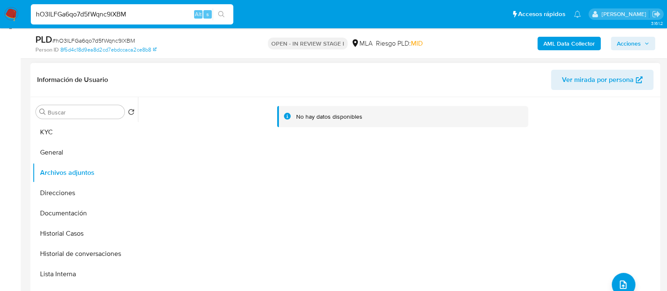
scroll to position [105, 0]
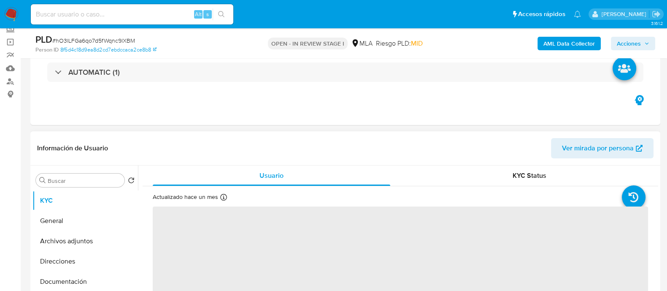
scroll to position [105, 0]
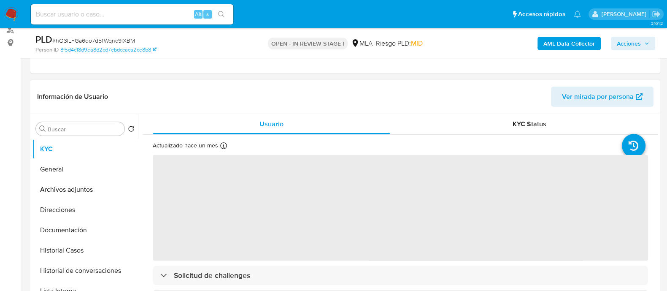
select select "10"
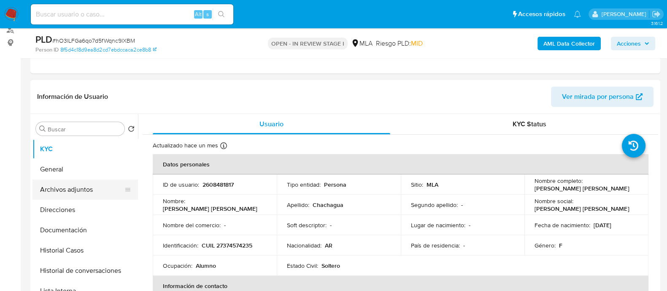
click at [65, 180] on button "Archivos adjuntos" at bounding box center [81, 189] width 99 height 20
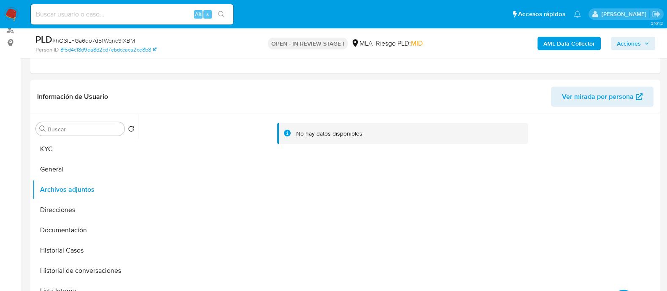
click at [554, 45] on b "AML Data Collector" at bounding box center [568, 43] width 51 height 13
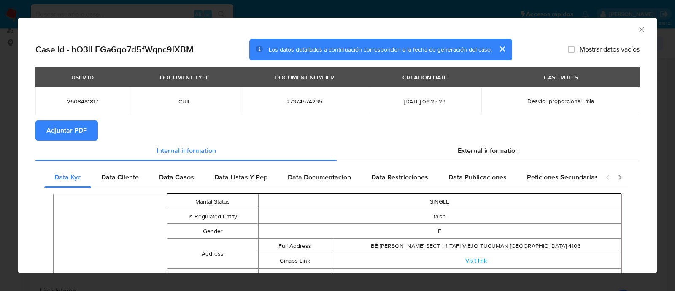
click at [41, 127] on button "Adjuntar PDF" at bounding box center [66, 130] width 62 height 20
click at [638, 27] on div "AML Data Collector" at bounding box center [337, 28] width 639 height 21
click at [637, 30] on icon "Cerrar ventana" at bounding box center [641, 29] width 8 height 8
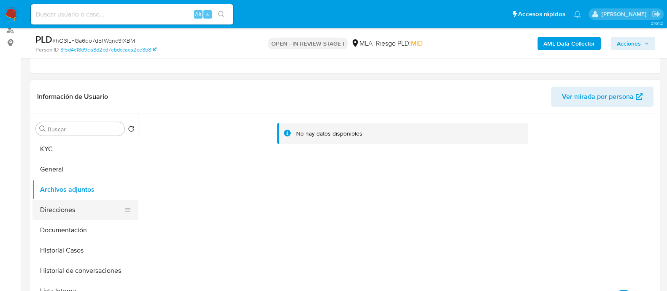
click at [66, 207] on button "Direcciones" at bounding box center [81, 209] width 99 height 20
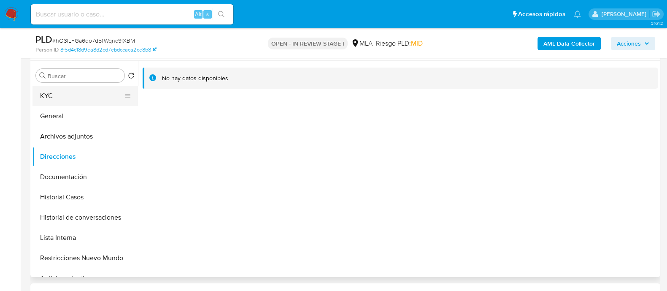
click at [74, 104] on button "KYC" at bounding box center [81, 96] width 99 height 20
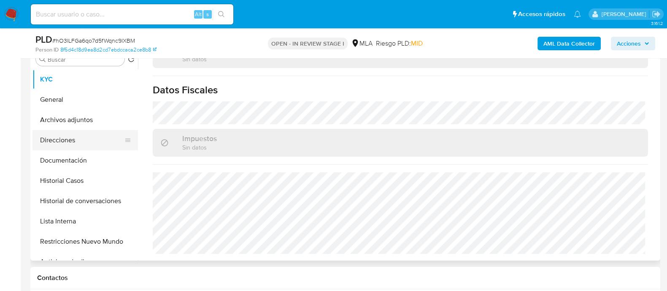
scroll to position [158, 0]
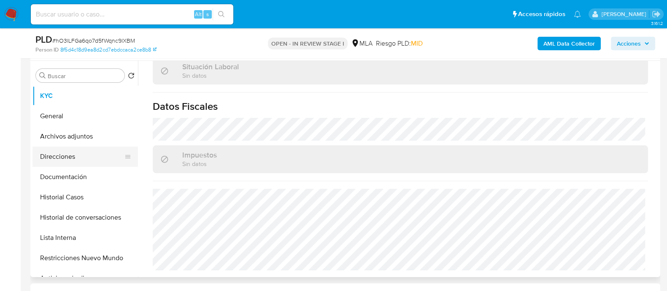
click at [76, 158] on button "Direcciones" at bounding box center [81, 156] width 99 height 20
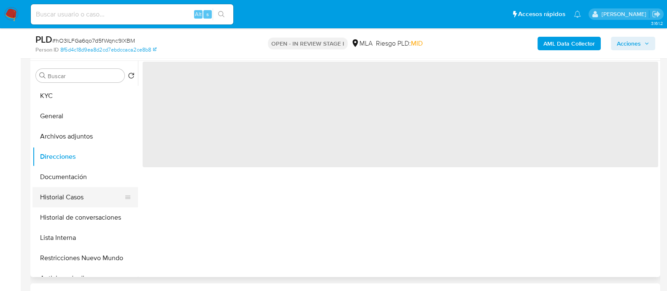
scroll to position [0, 0]
click at [80, 188] on button "Historial Casos" at bounding box center [81, 197] width 99 height 20
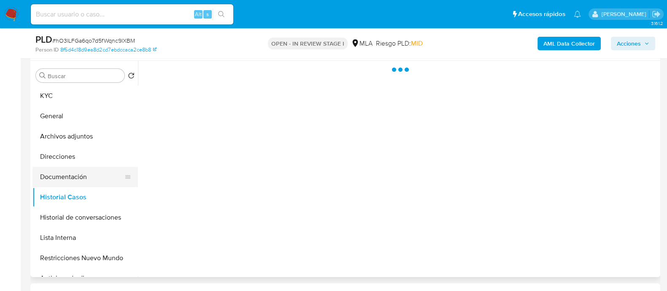
click at [87, 175] on button "Documentación" at bounding box center [81, 177] width 99 height 20
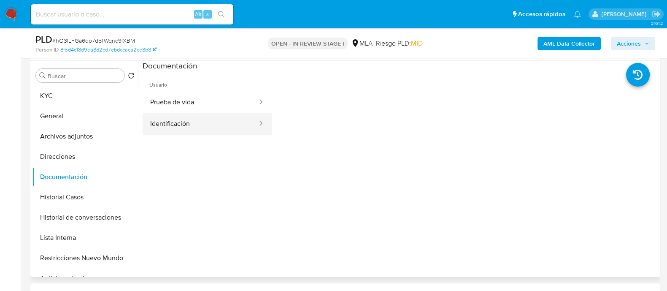
click at [194, 127] on button "Identificación" at bounding box center [201, 124] width 116 height 22
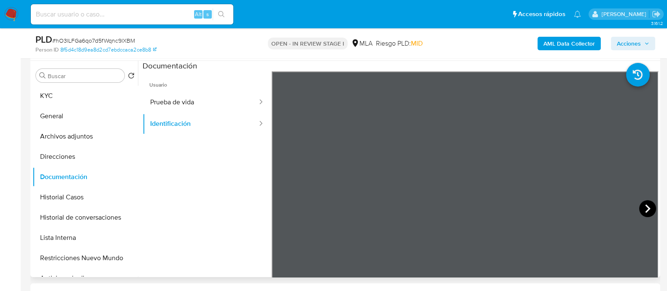
click at [643, 207] on icon at bounding box center [647, 208] width 17 height 17
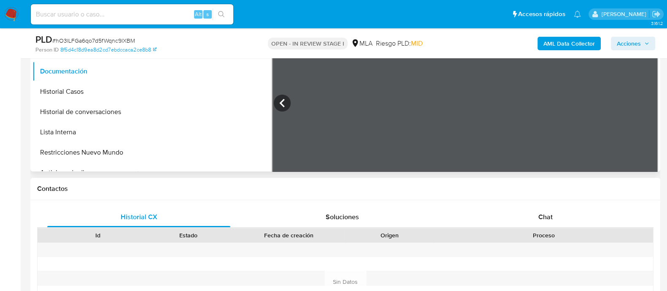
scroll to position [369, 0]
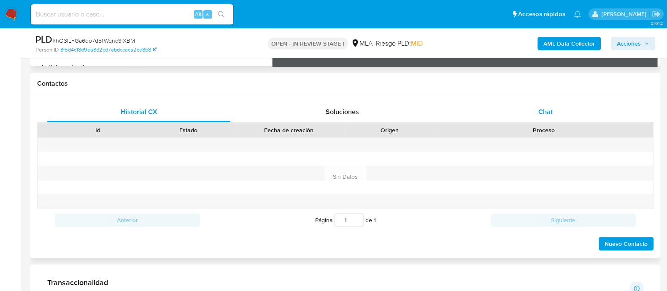
click at [545, 107] on span "Chat" at bounding box center [545, 112] width 14 height 10
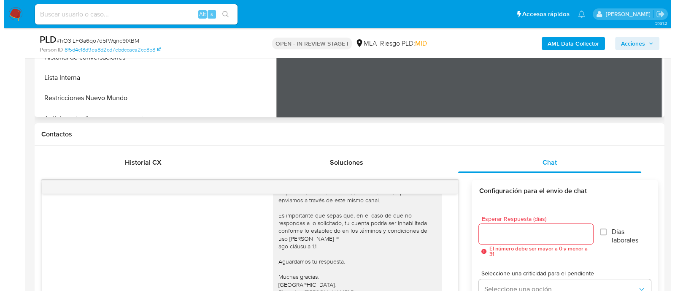
scroll to position [158, 0]
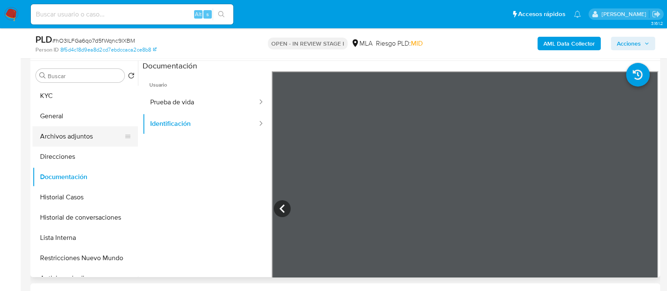
click at [103, 132] on button "Archivos adjuntos" at bounding box center [81, 136] width 99 height 20
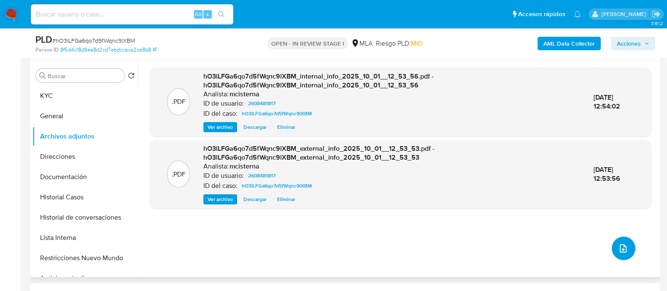
click at [621, 245] on icon "upload-file" at bounding box center [622, 248] width 7 height 8
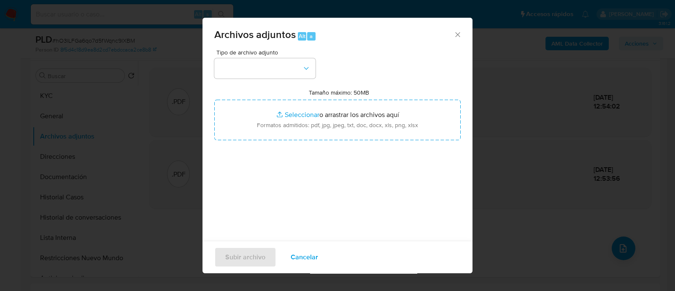
click at [255, 56] on div "Tipo de archivo adjunto" at bounding box center [264, 63] width 101 height 29
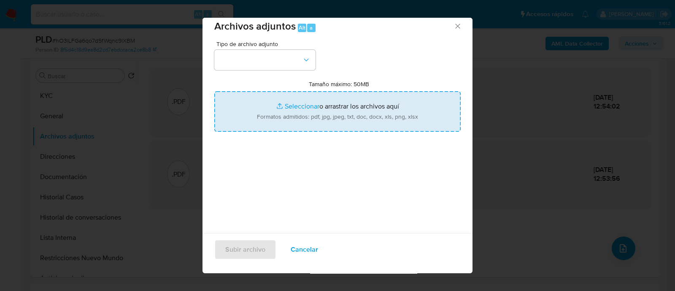
scroll to position [13, 0]
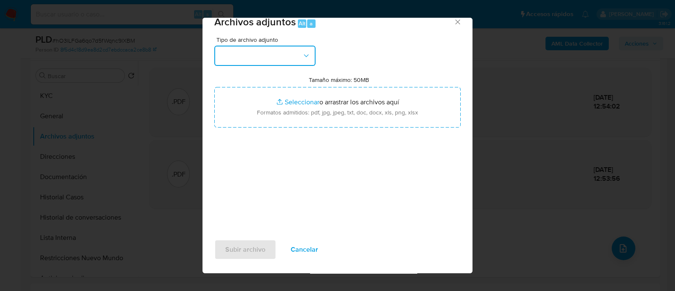
click at [242, 46] on button "button" at bounding box center [264, 56] width 101 height 20
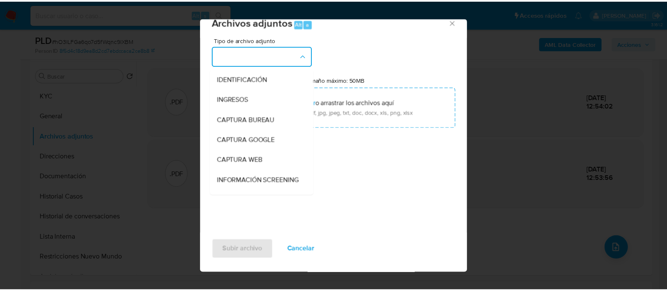
scroll to position [158, 0]
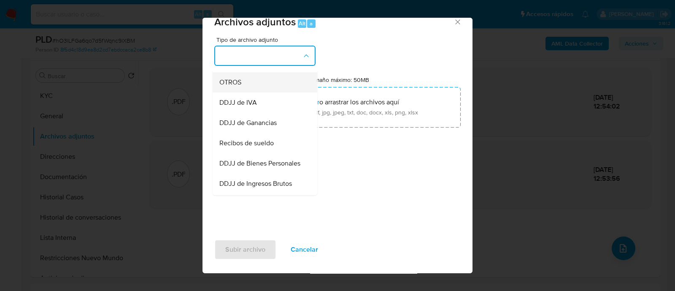
click at [247, 90] on div "OTROS" at bounding box center [262, 82] width 86 height 20
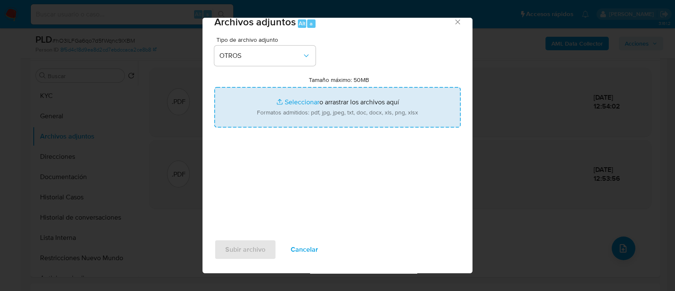
type input "C:\fakepath\Caselog hO3lLFGa6qo7d5fWqnc9lXBM_2025_09_18_05_52_45.docx"
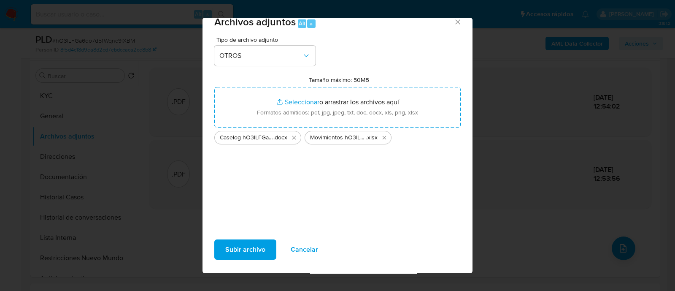
click at [240, 252] on span "Subir archivo" at bounding box center [245, 249] width 40 height 19
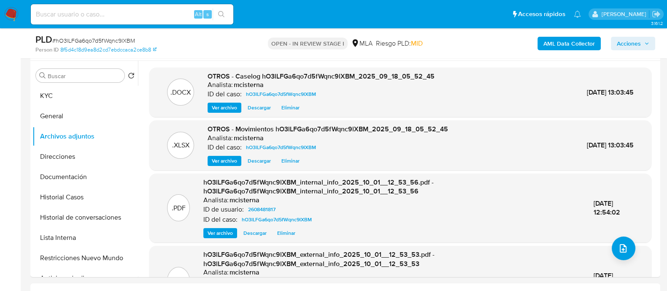
click at [637, 50] on div "AML Data Collector Acciones" at bounding box center [553, 43] width 204 height 20
click at [644, 47] on span "Acciones" at bounding box center [632, 44] width 32 height 12
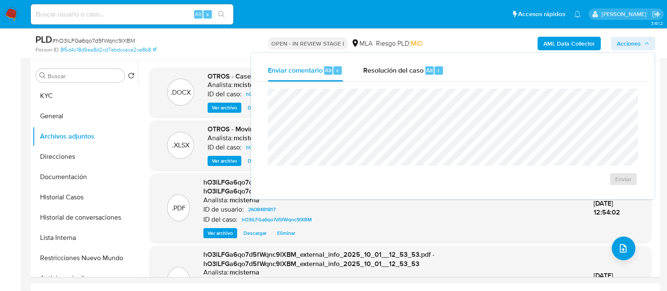
click at [415, 72] on span "Resolución del caso" at bounding box center [393, 70] width 60 height 10
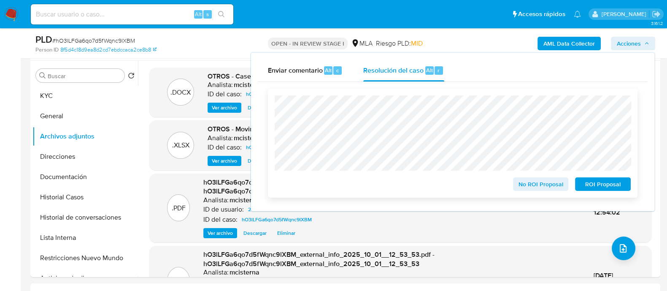
click at [597, 180] on span "ROI Proposal" at bounding box center [603, 184] width 44 height 12
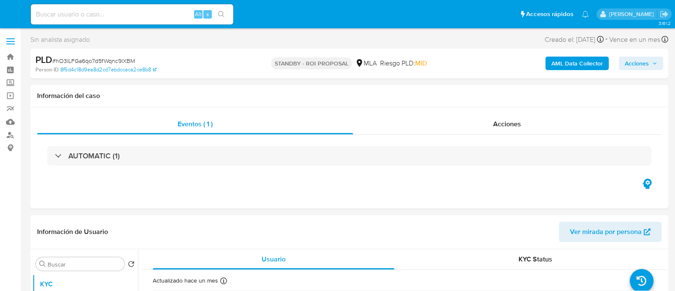
select select "10"
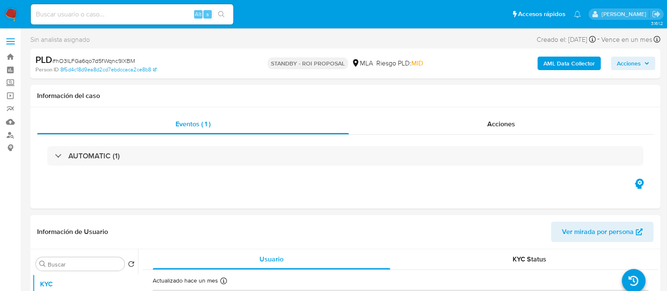
click at [141, 20] on div "Alt s" at bounding box center [132, 14] width 202 height 20
click at [142, 12] on input at bounding box center [132, 14] width 202 height 11
paste input "LdqLrwOSloLLnYay85VyLTMp"
type input "LdqLrwOSloLLnYay85VyLTMp"
click at [218, 12] on icon "search-icon" at bounding box center [221, 14] width 6 height 6
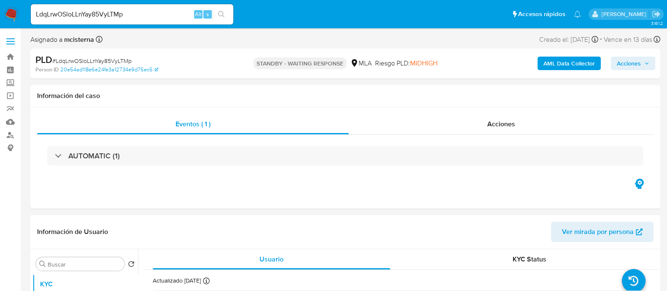
select select "10"
click at [152, 12] on input "LdqLrwOSloLLnYay85VyLTMp" at bounding box center [132, 14] width 202 height 11
paste input "vnK88yqq9O3d11IQYJxkiJn3"
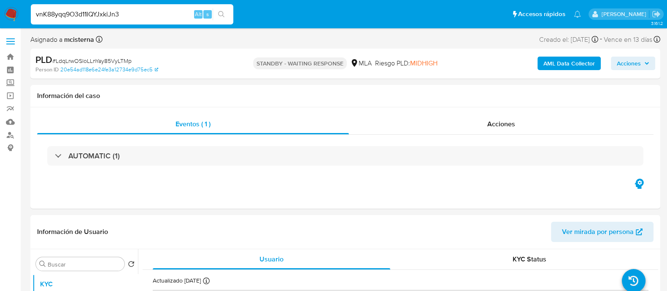
type input "vnK88yqq9O3d11IQYJxkiJn3"
click at [222, 13] on icon "search-icon" at bounding box center [221, 14] width 7 height 7
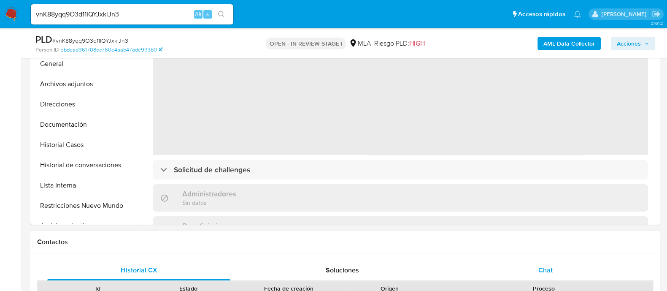
click at [552, 266] on span "Chat" at bounding box center [545, 270] width 14 height 10
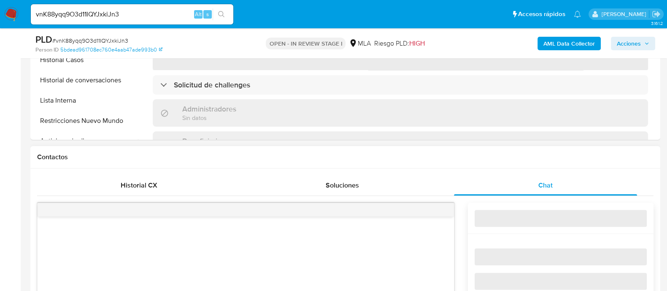
scroll to position [369, 0]
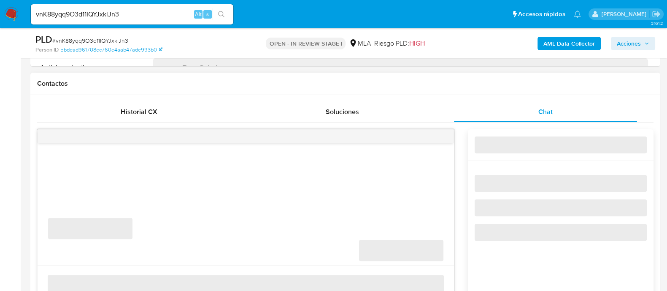
select select "10"
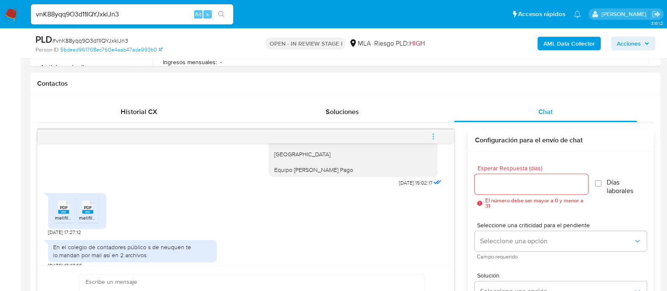
scroll to position [334, 0]
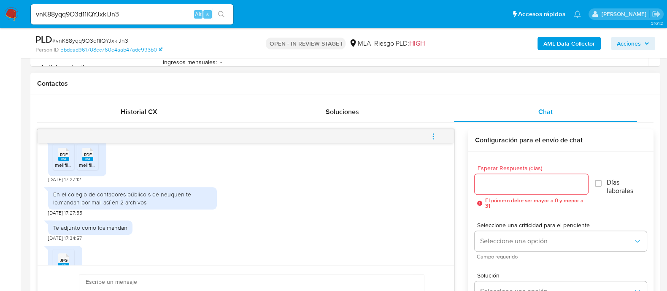
click at [51, 155] on div "PDF PDF melifile3175478025354375697.pdf PDF PDF melifile8831695609396866544.pdf" at bounding box center [77, 158] width 58 height 36
click at [56, 155] on div "PDF PDF" at bounding box center [64, 153] width 18 height 16
click at [86, 157] on rect at bounding box center [87, 159] width 11 height 4
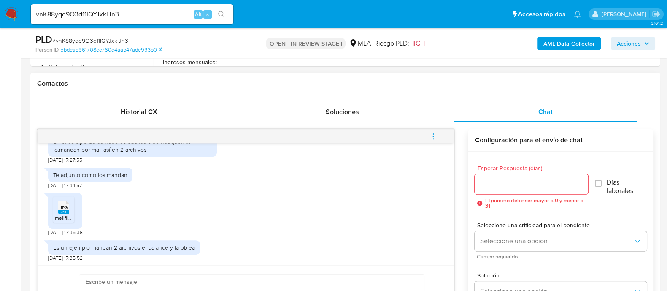
drag, startPoint x: 65, startPoint y: 207, endPoint x: 140, endPoint y: 212, distance: 75.6
click at [64, 207] on span "JPG" at bounding box center [64, 206] width 8 height 5
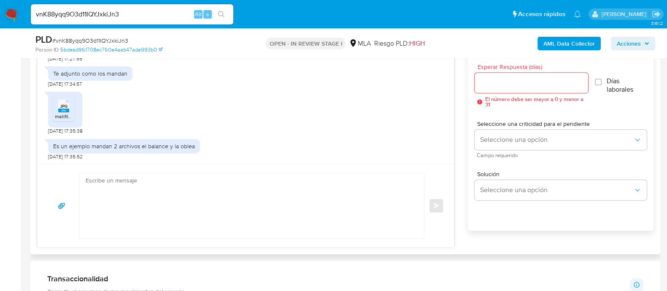
scroll to position [474, 0]
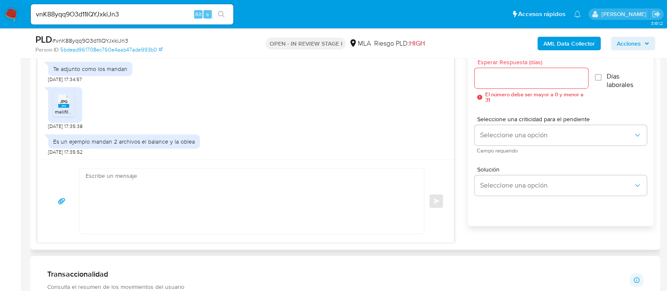
click at [276, 199] on textarea at bounding box center [250, 200] width 328 height 65
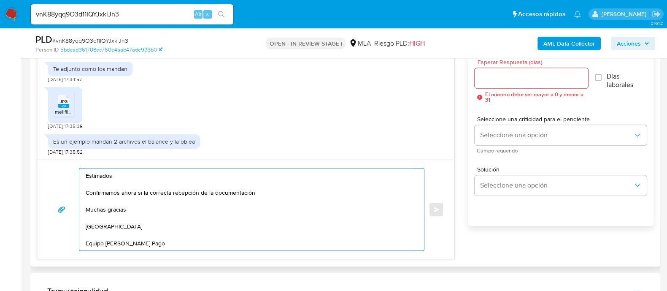
click at [282, 193] on textarea "Estimados Confirmamos ahora si la correcta recepción de la documentación Muchas…" at bounding box center [250, 209] width 328 height 82
type textarea "Estimados Confirmamos ahora si la correcta recepción de la documentación y damo…"
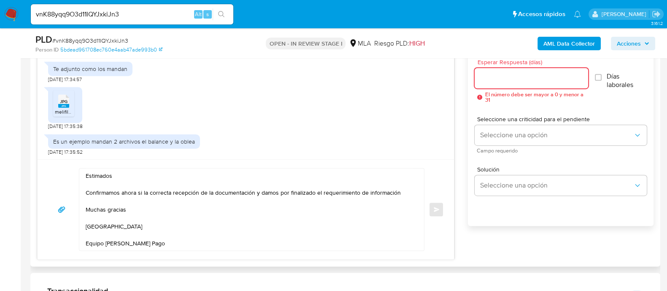
click at [493, 83] on input "Esperar Respuesta (días)" at bounding box center [530, 78] width 113 height 11
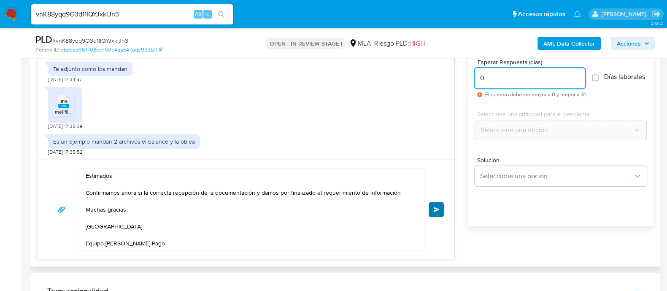
type input "0"
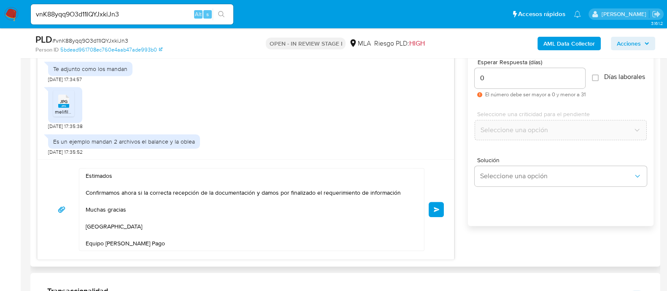
click at [436, 209] on span "Enviar" at bounding box center [436, 209] width 6 height 5
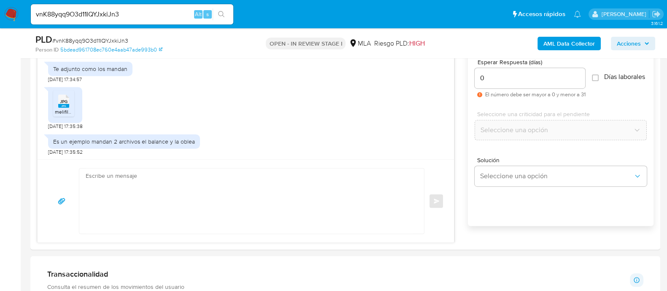
scroll to position [495, 0]
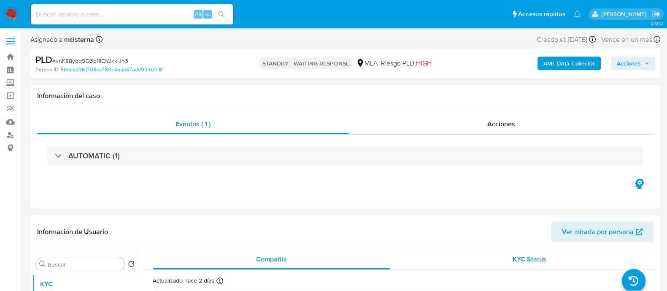
select select "10"
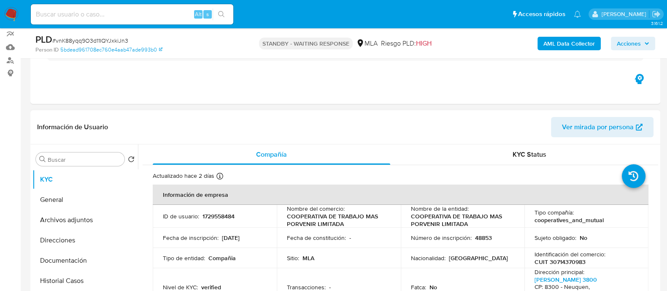
scroll to position [158, 0]
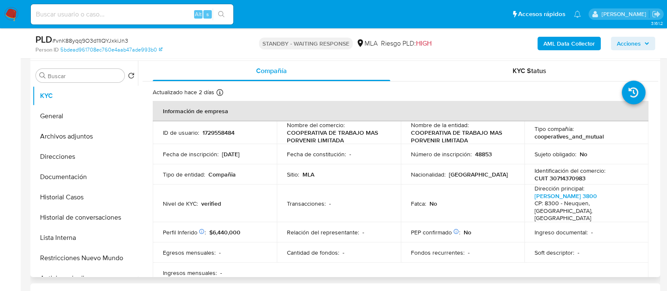
click at [225, 137] on td "ID de usuario : 1729558484" at bounding box center [215, 132] width 124 height 23
click at [226, 135] on p "1729558484" at bounding box center [218, 133] width 32 height 8
copy p "1729558484"
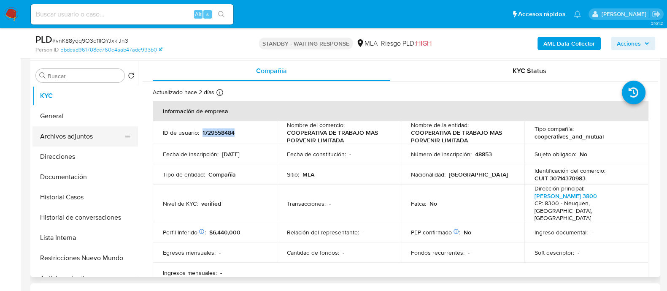
click at [97, 140] on button "Archivos adjuntos" at bounding box center [81, 136] width 99 height 20
